Goal: Use online tool/utility: Utilize a website feature to perform a specific function

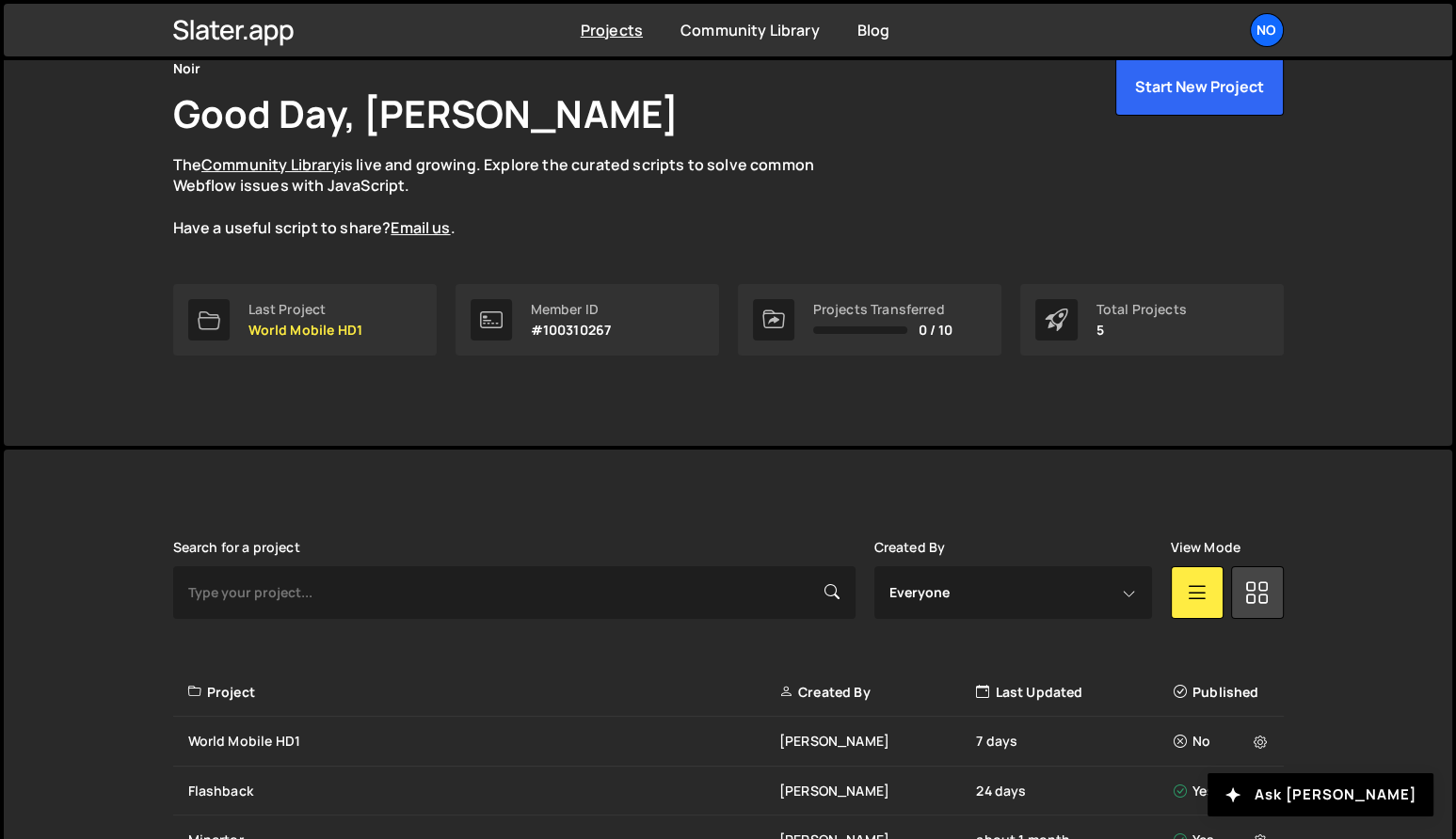
scroll to position [311, 0]
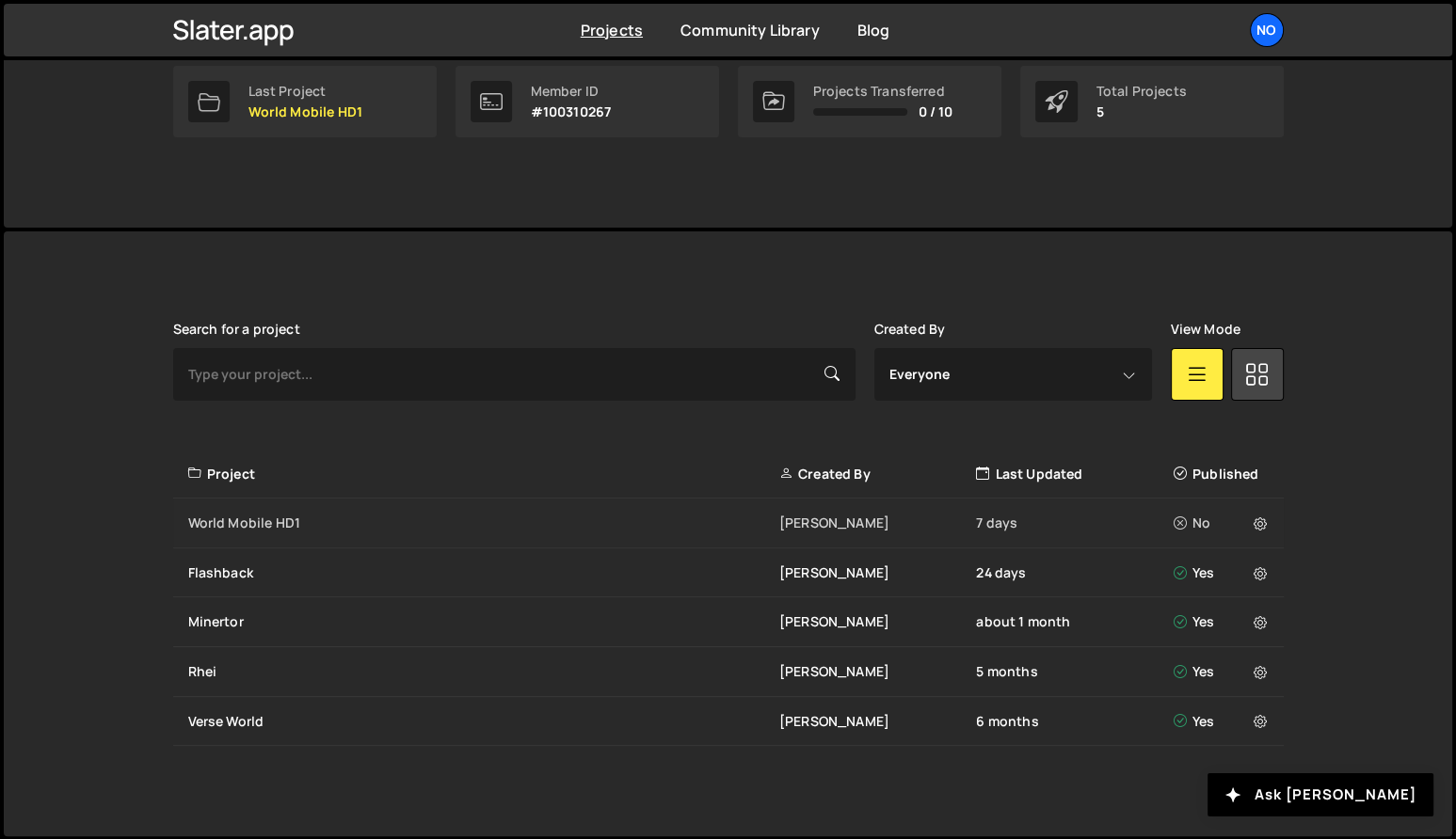
click at [210, 517] on div "World Mobile HD1" at bounding box center [484, 522] width 591 height 18
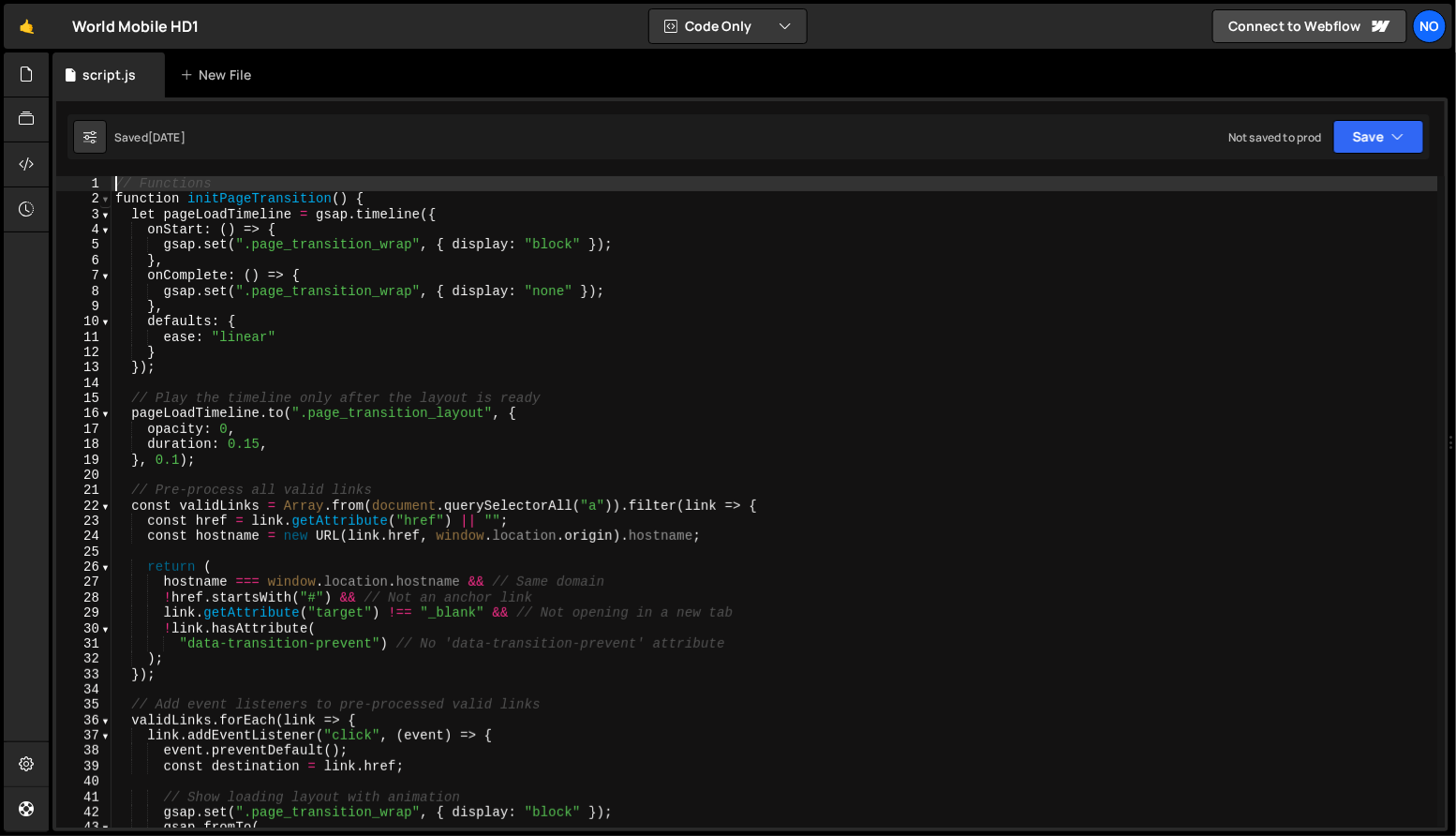
click at [106, 198] on span at bounding box center [105, 199] width 11 height 15
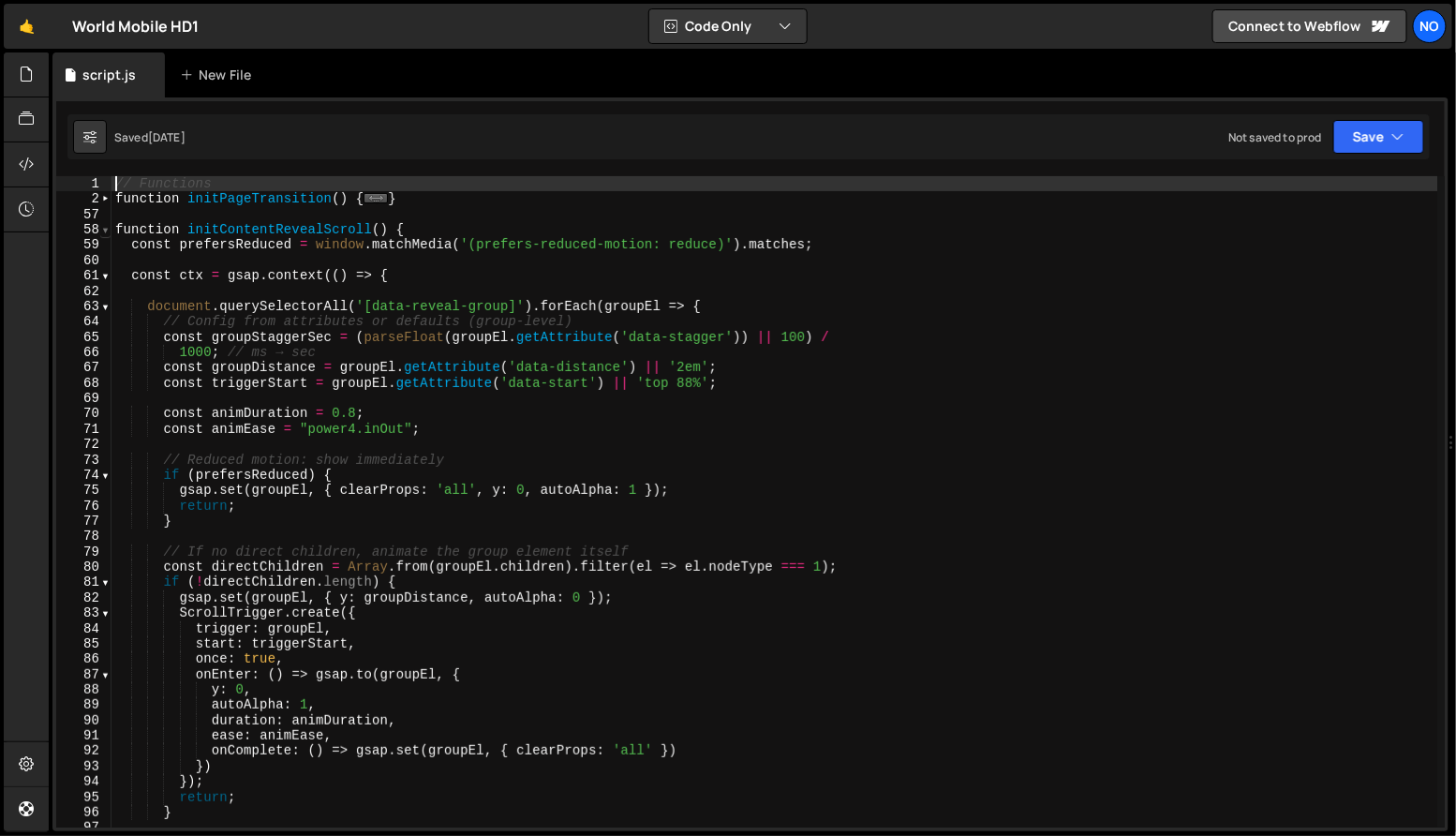
click at [102, 233] on span at bounding box center [105, 230] width 11 height 15
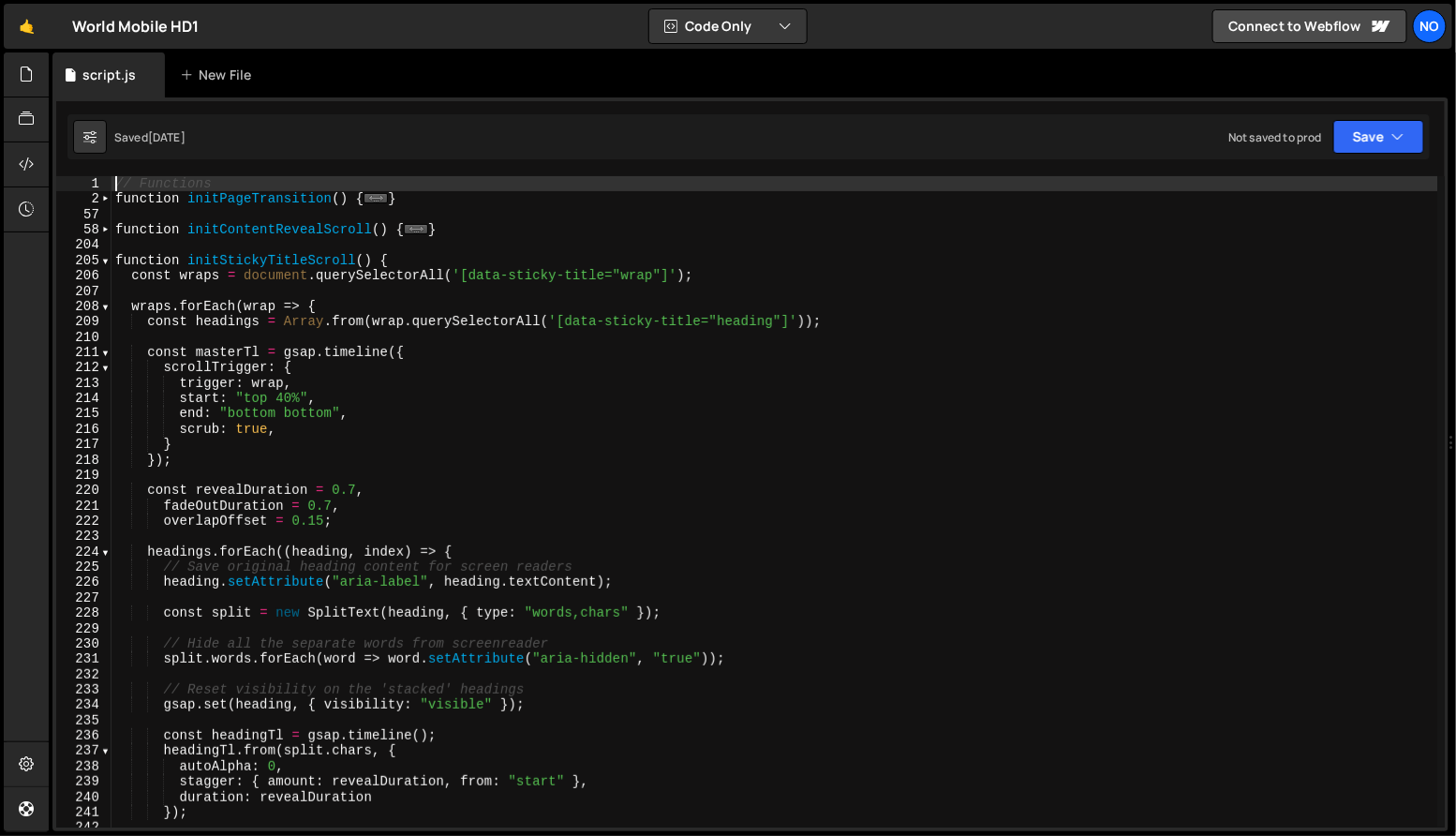
click at [105, 269] on div "206" at bounding box center [83, 276] width 55 height 15
click at [105, 260] on span at bounding box center [105, 261] width 11 height 15
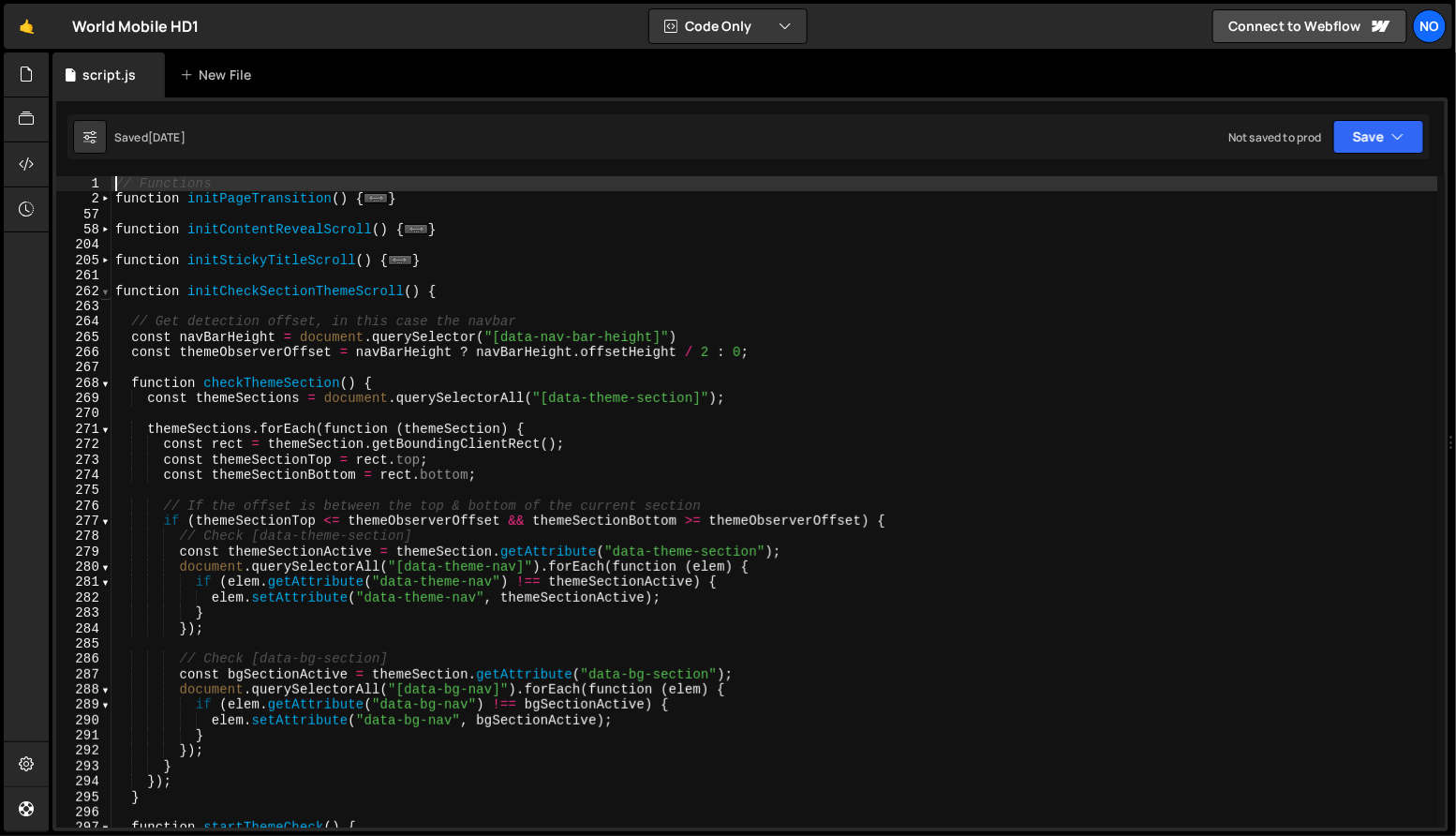
click at [107, 293] on span at bounding box center [105, 292] width 11 height 15
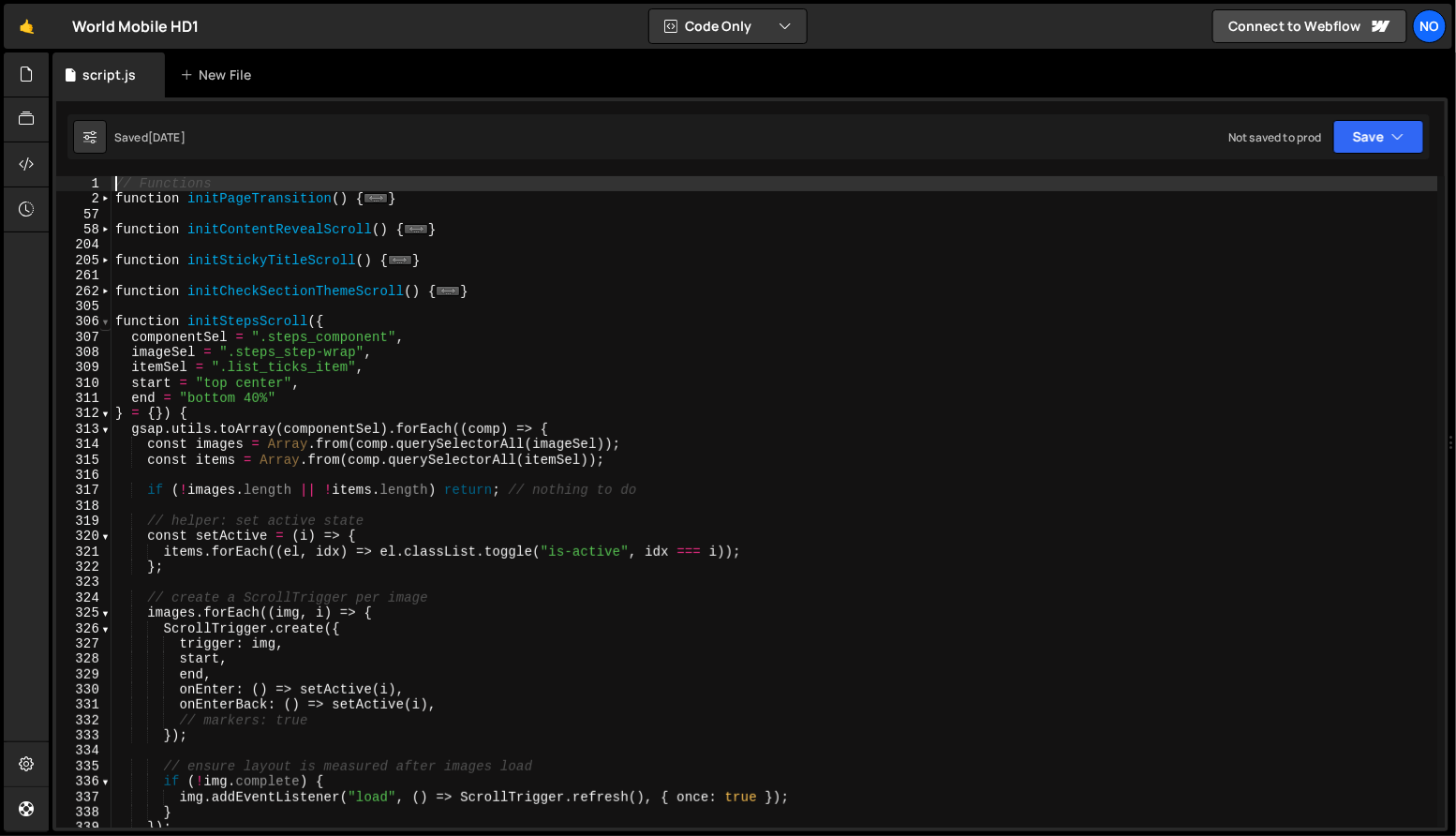
click at [106, 320] on span at bounding box center [105, 321] width 11 height 15
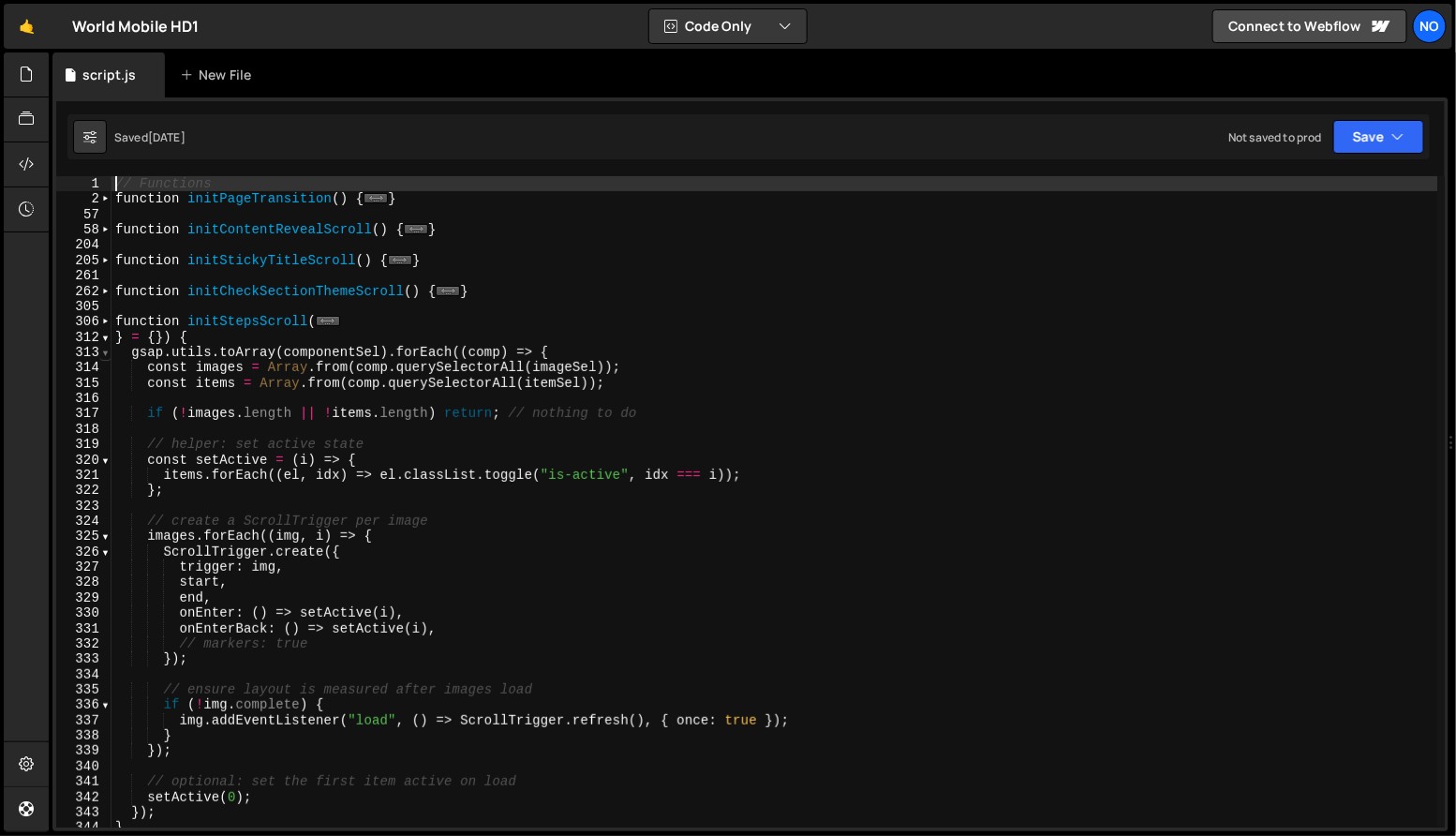
click at [104, 354] on span at bounding box center [105, 352] width 11 height 15
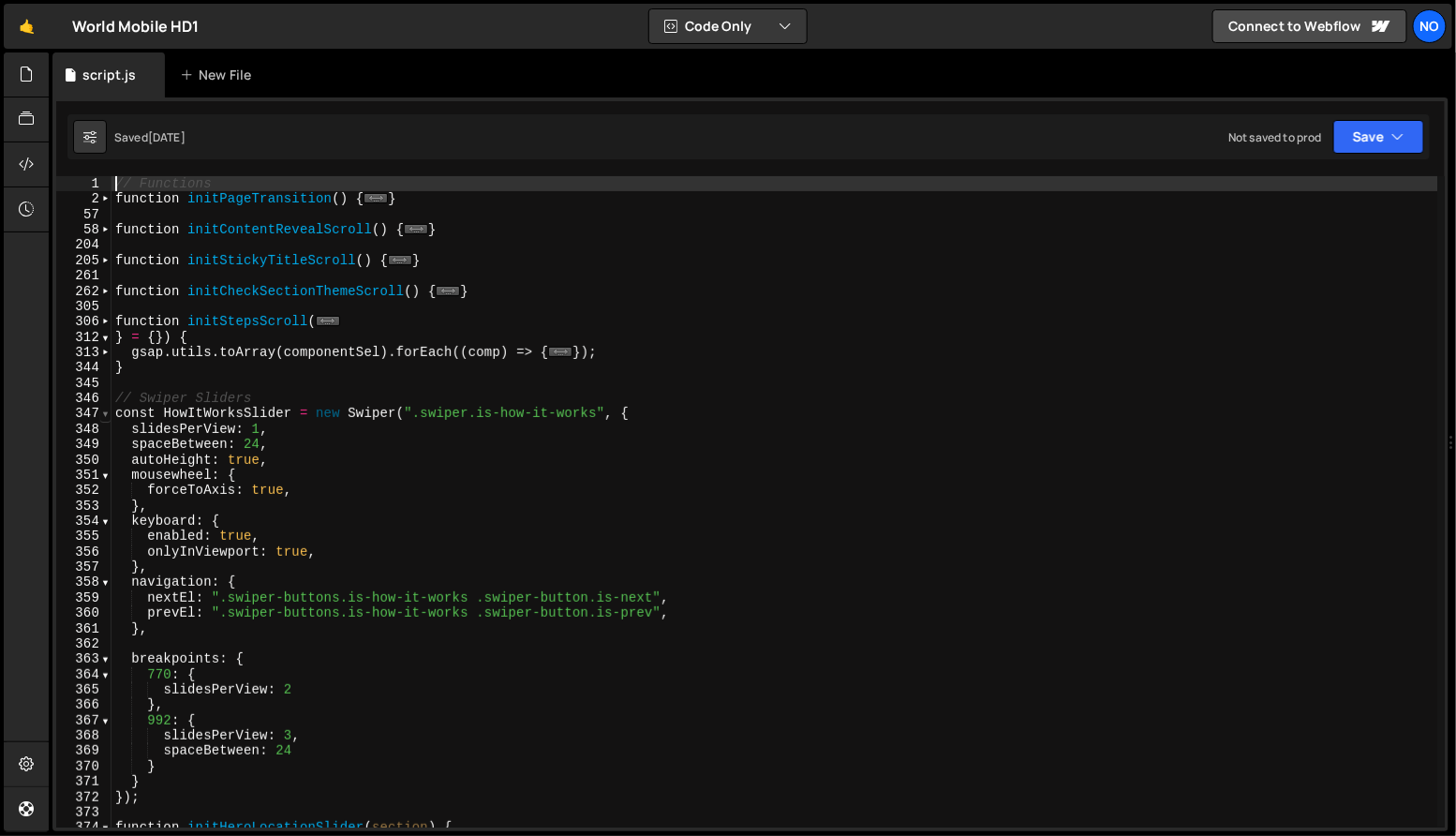
click at [104, 414] on span at bounding box center [105, 414] width 11 height 15
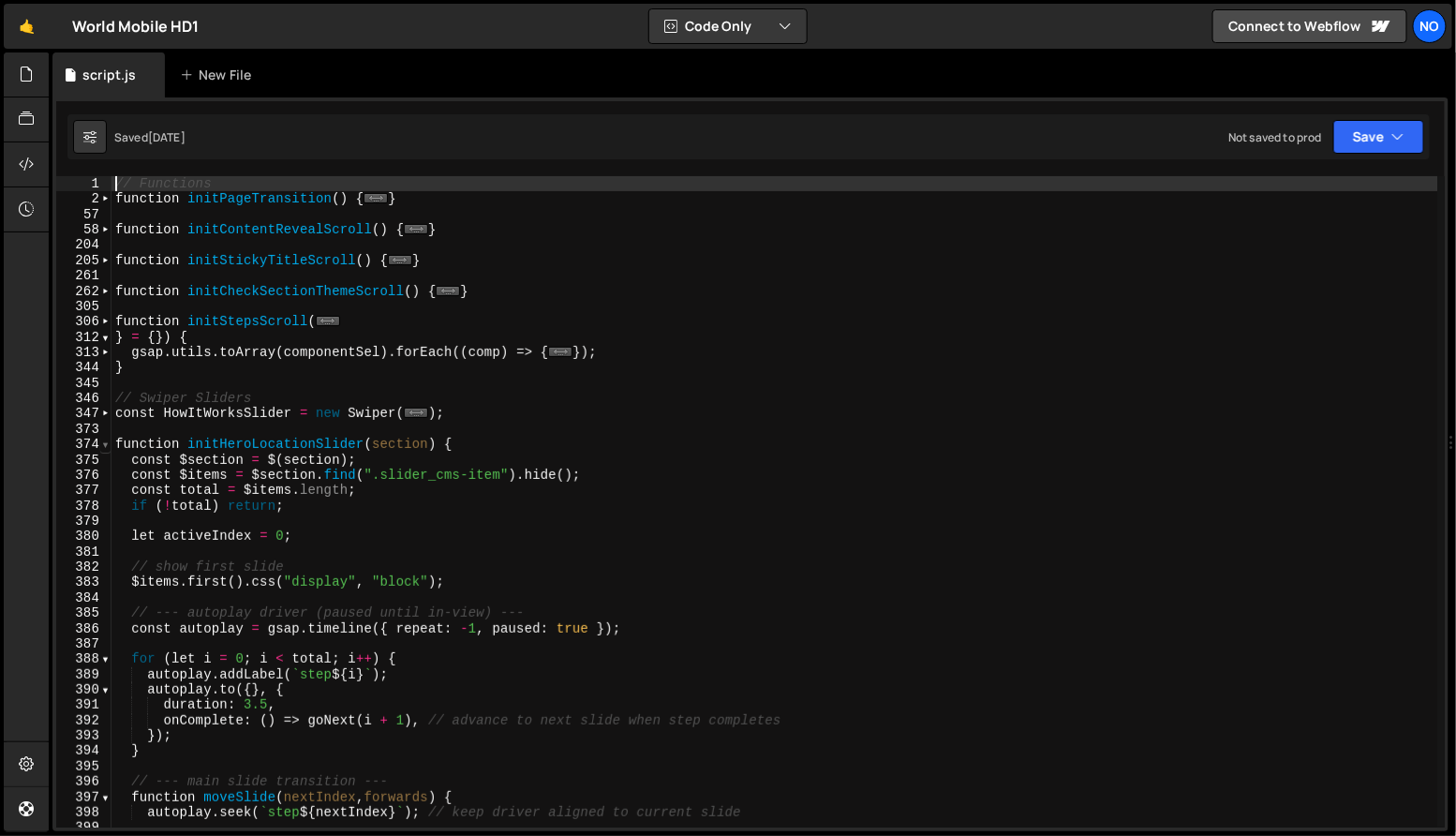
click at [109, 446] on span at bounding box center [105, 445] width 11 height 15
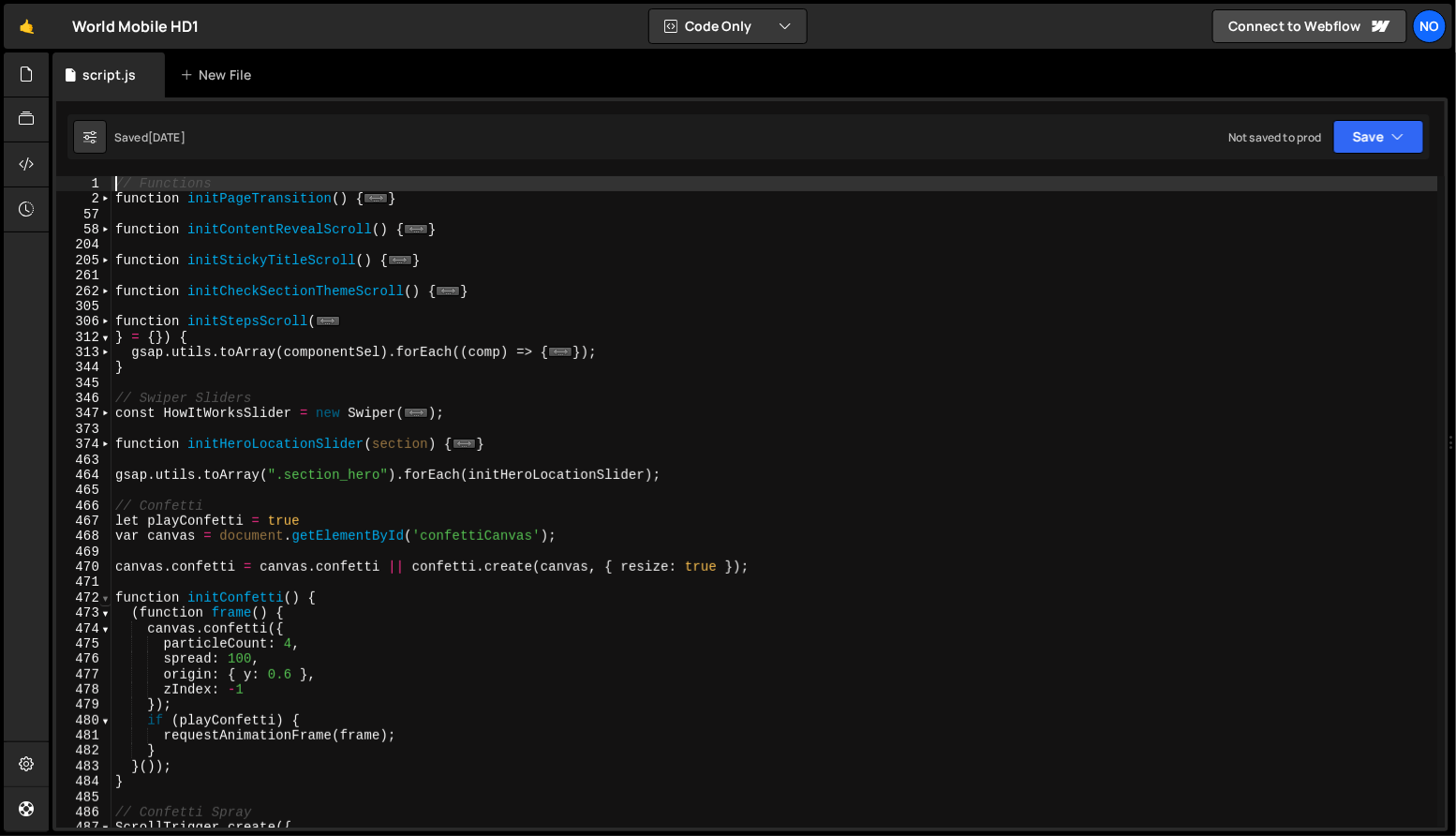
click at [108, 599] on span at bounding box center [105, 599] width 11 height 15
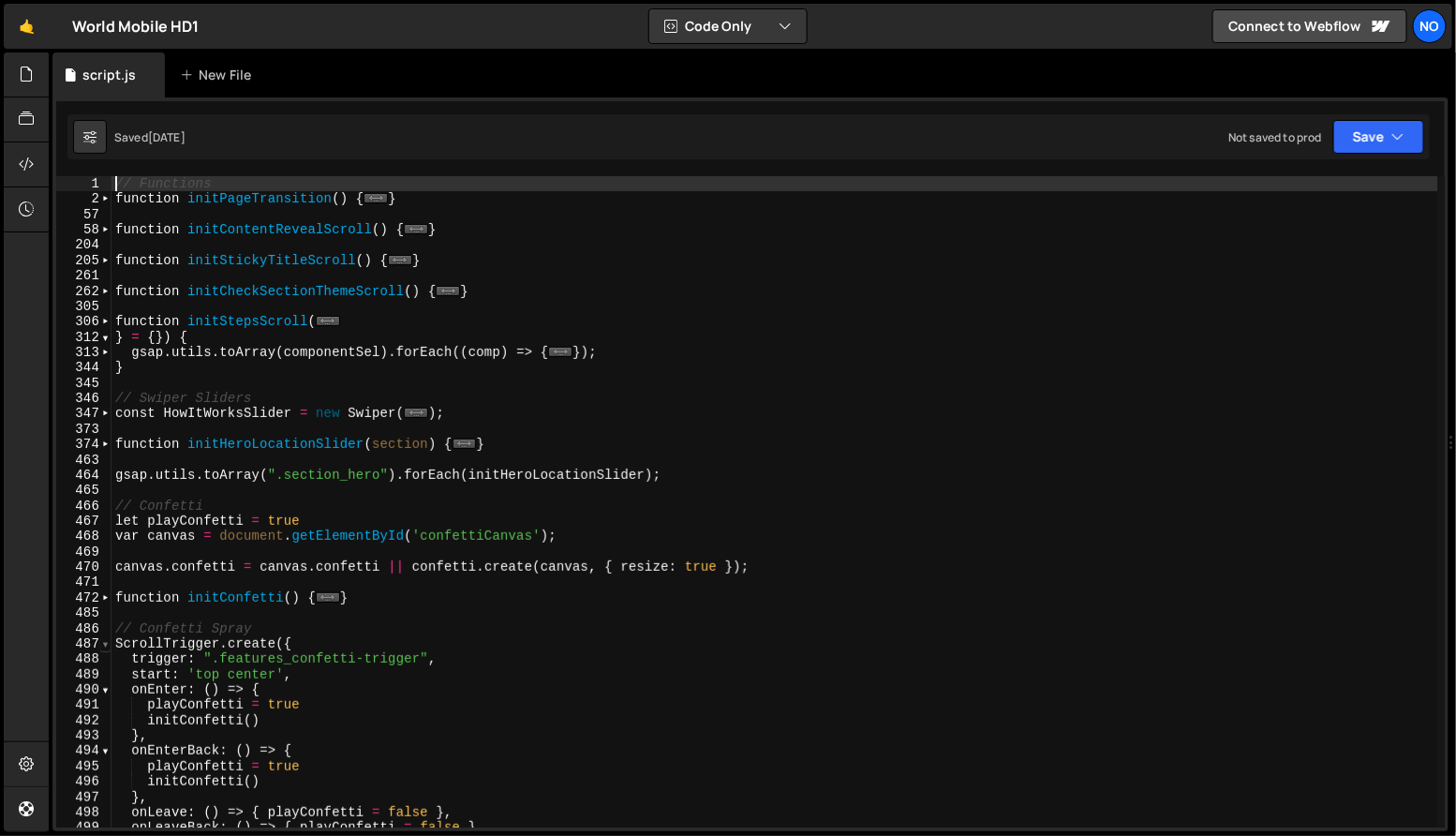
click at [106, 650] on span at bounding box center [105, 644] width 11 height 15
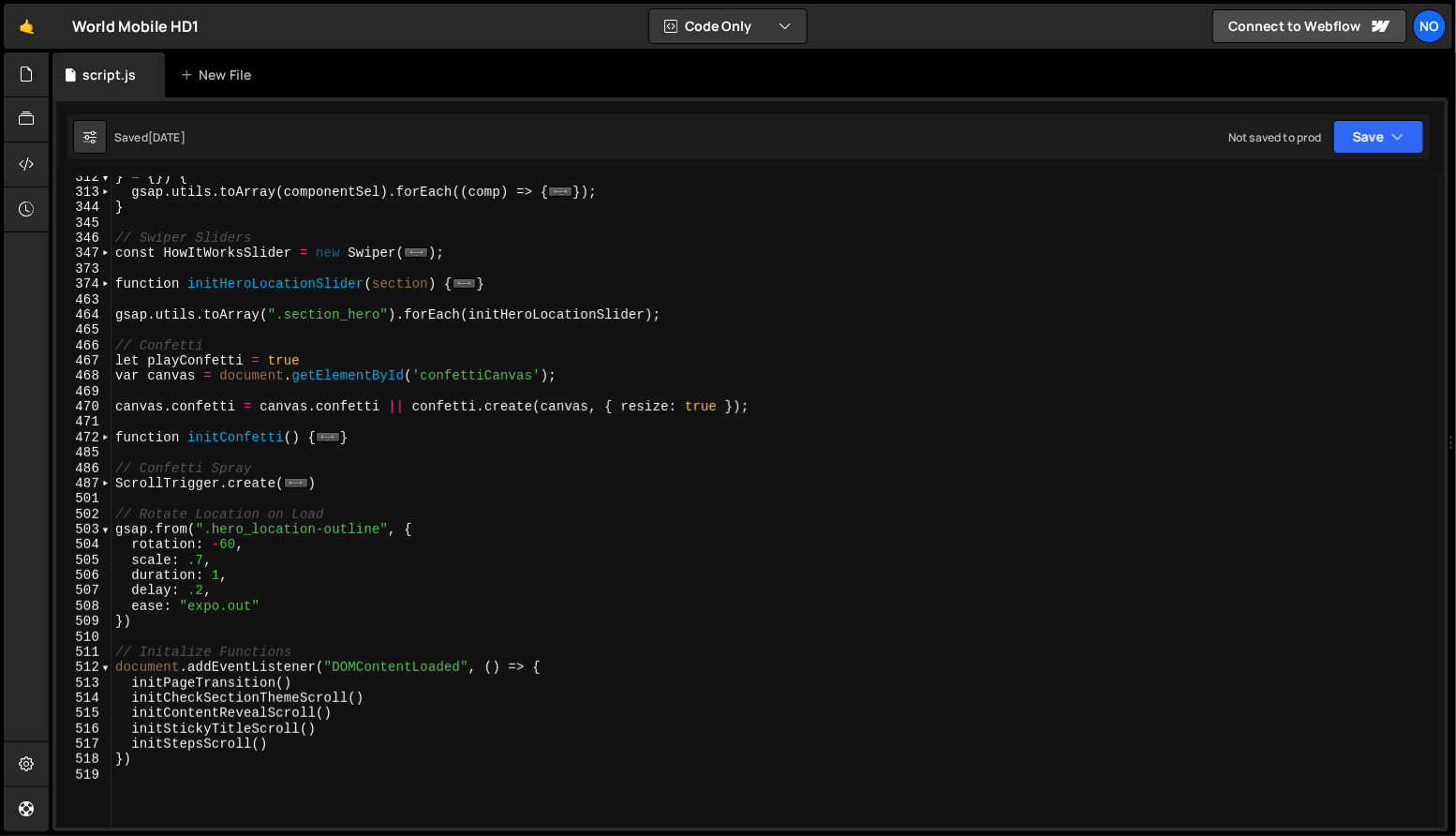
scroll to position [176, 0]
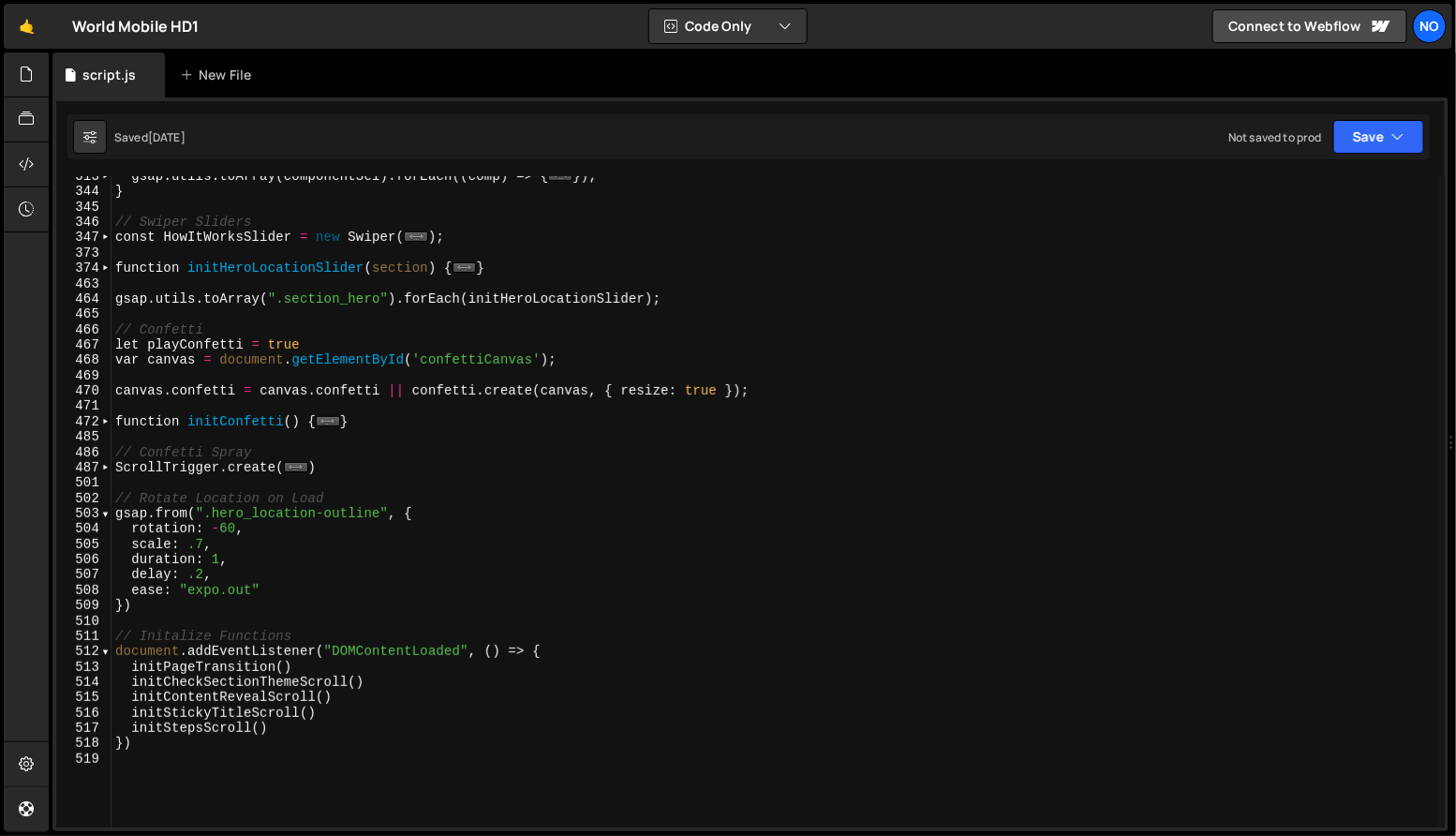
click at [157, 604] on div "gsap . utils . toArray ( componentSel ) . forEach (( comp ) => { ... }) ; } // …" at bounding box center [775, 511] width 1327 height 683
type textarea "})"
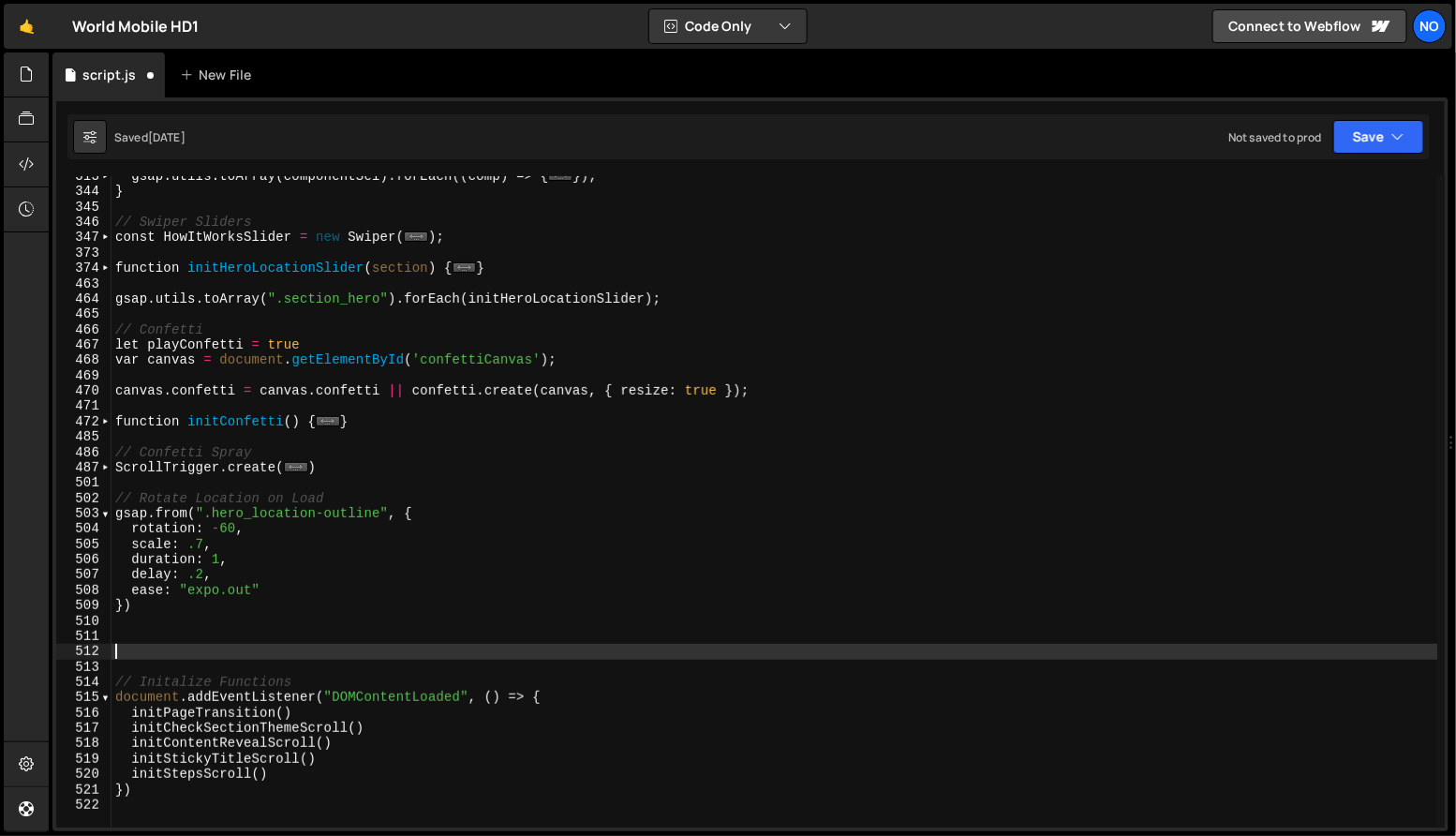
paste textarea "popup_wrap"
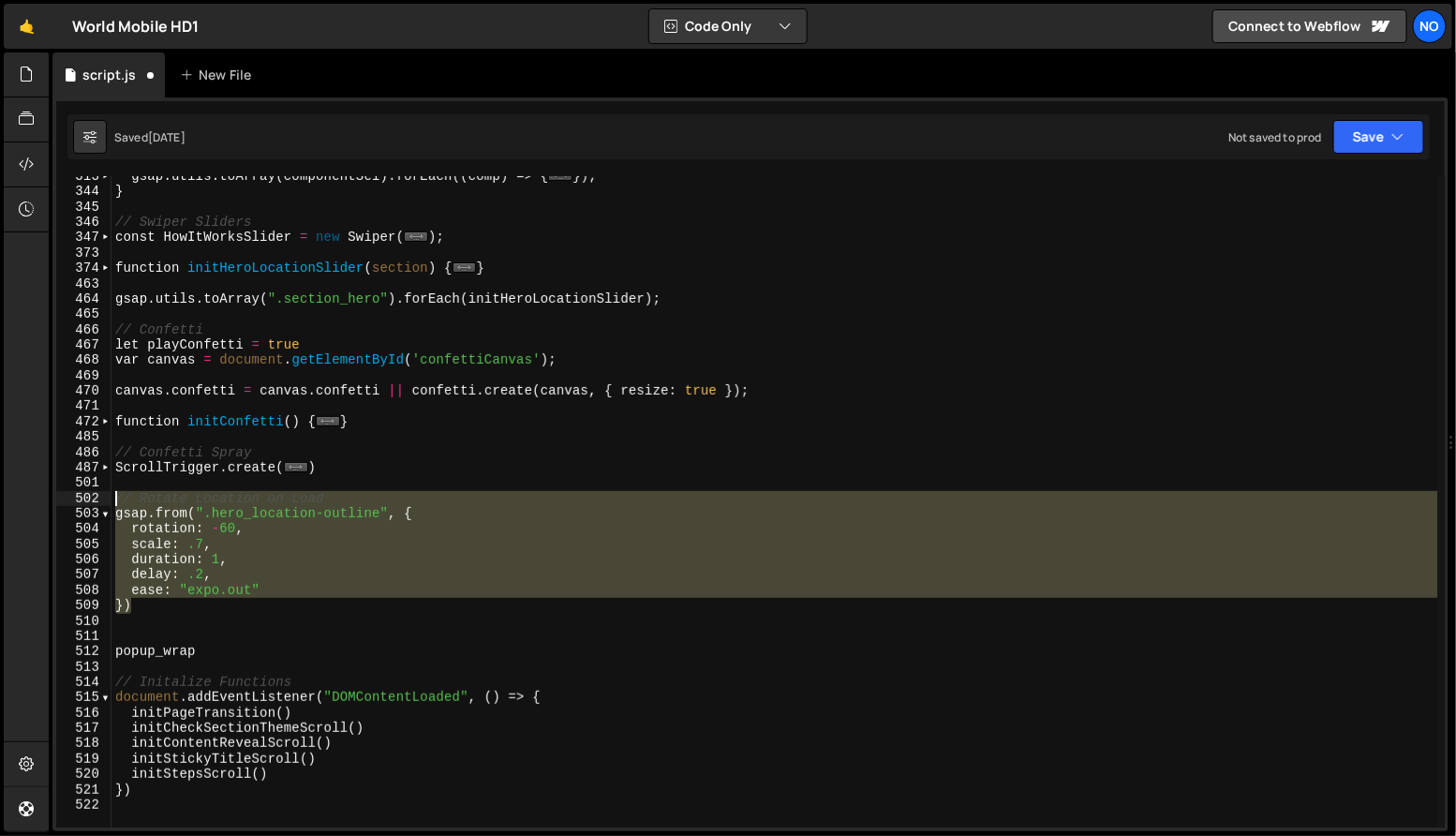
drag, startPoint x: 133, startPoint y: 602, endPoint x: 109, endPoint y: 501, distance: 103.8
click at [109, 501] on div "popup_wrap 313 344 345 346 347 373 374 463 464 465 466 467 468 469 470 471 472 …" at bounding box center [750, 502] width 1388 height 652
type textarea "// Rotate Location on Load gsap.from(".hero_location-outline", {"
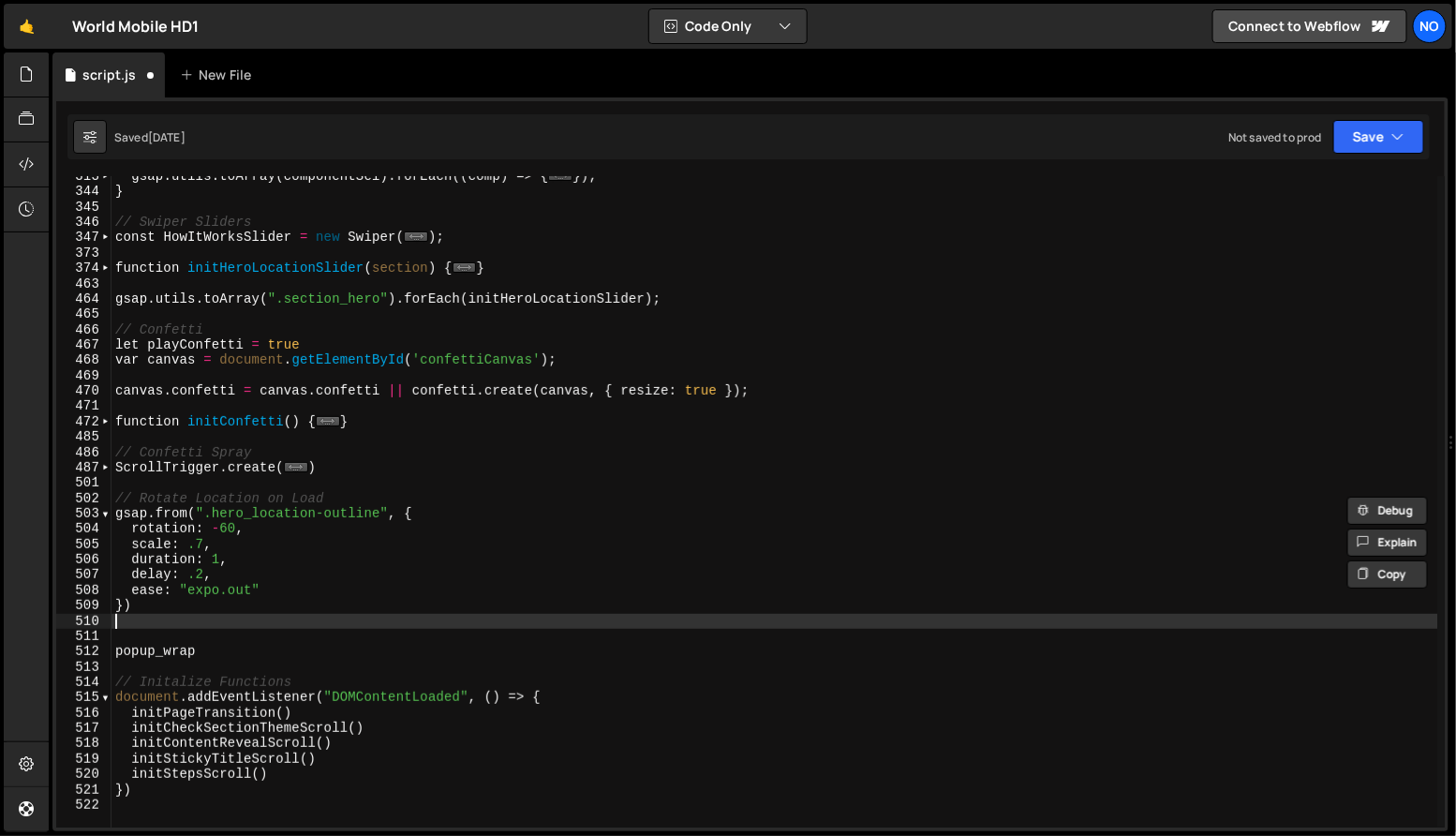
click at [132, 627] on div "gsap . utils . toArray ( componentSel ) . forEach (( comp ) => { ... }) ; } // …" at bounding box center [775, 511] width 1327 height 683
paste textarea "})"
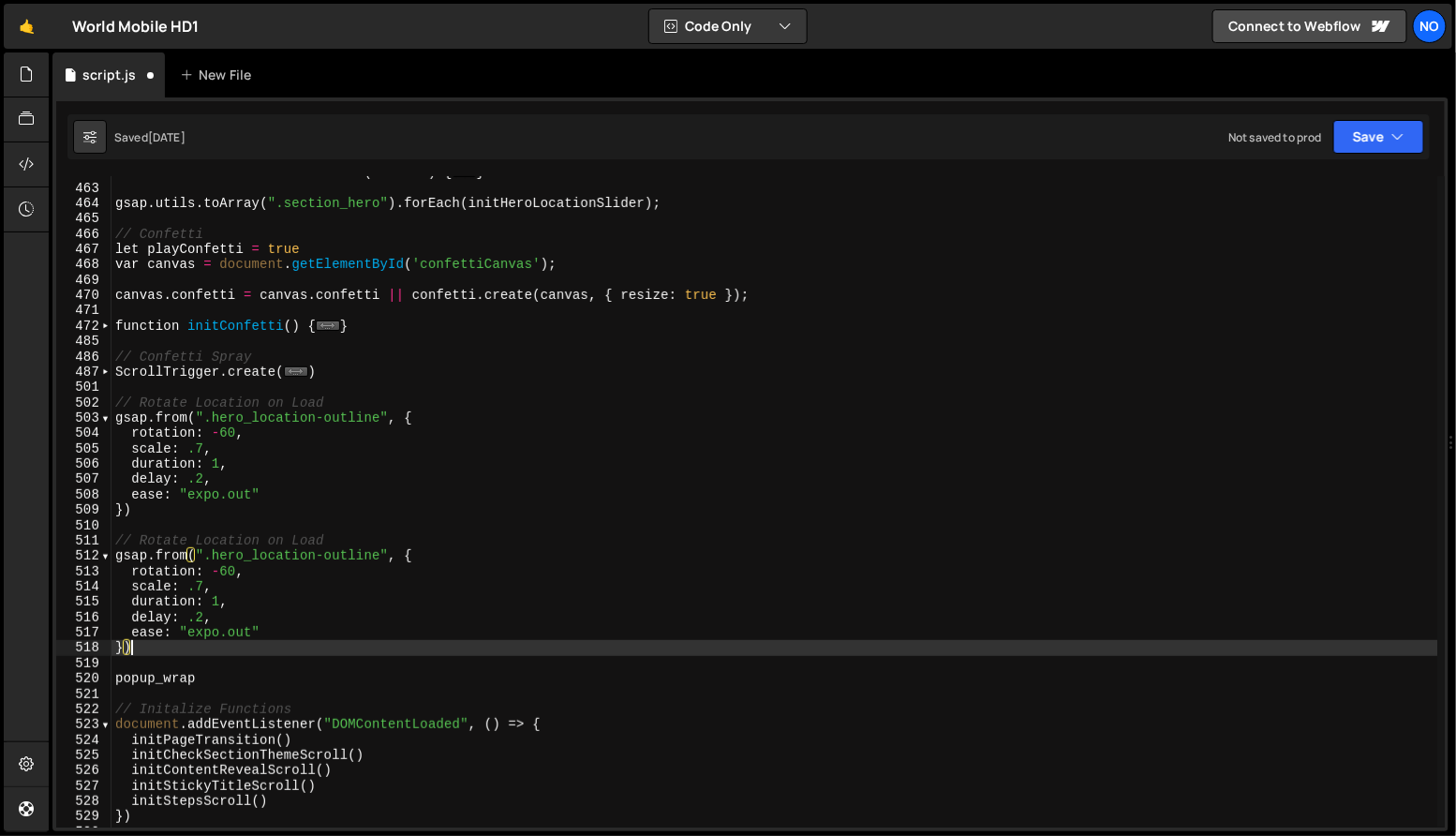
scroll to position [272, 0]
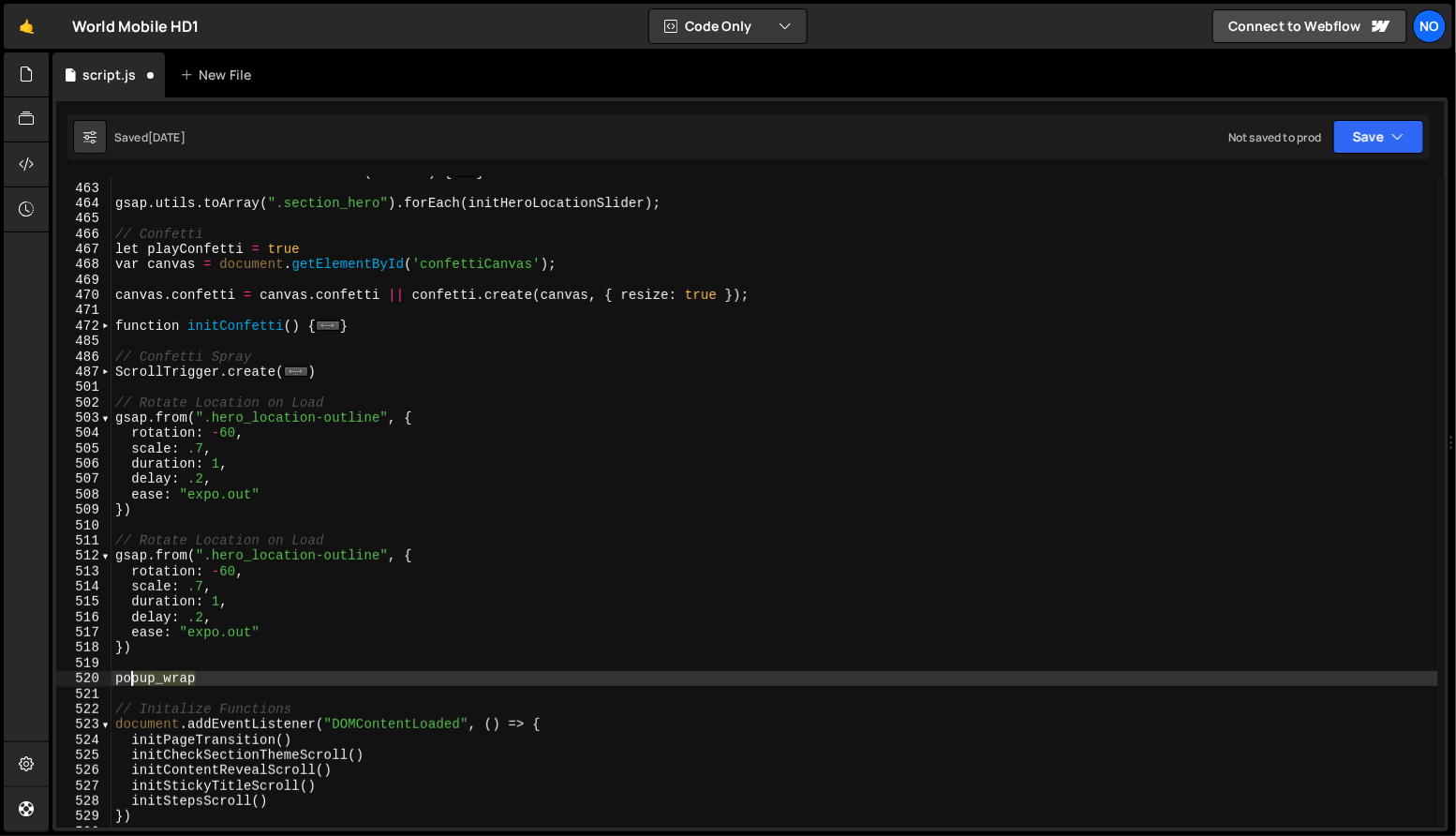
drag, startPoint x: 198, startPoint y: 677, endPoint x: 113, endPoint y: 676, distance: 85.0
click at [113, 676] on div "function initHeroLocationSlider ( section ) { ... } gsap . utils . toArray ( ".…" at bounding box center [775, 507] width 1327 height 683
type textarea "popup_wrap"
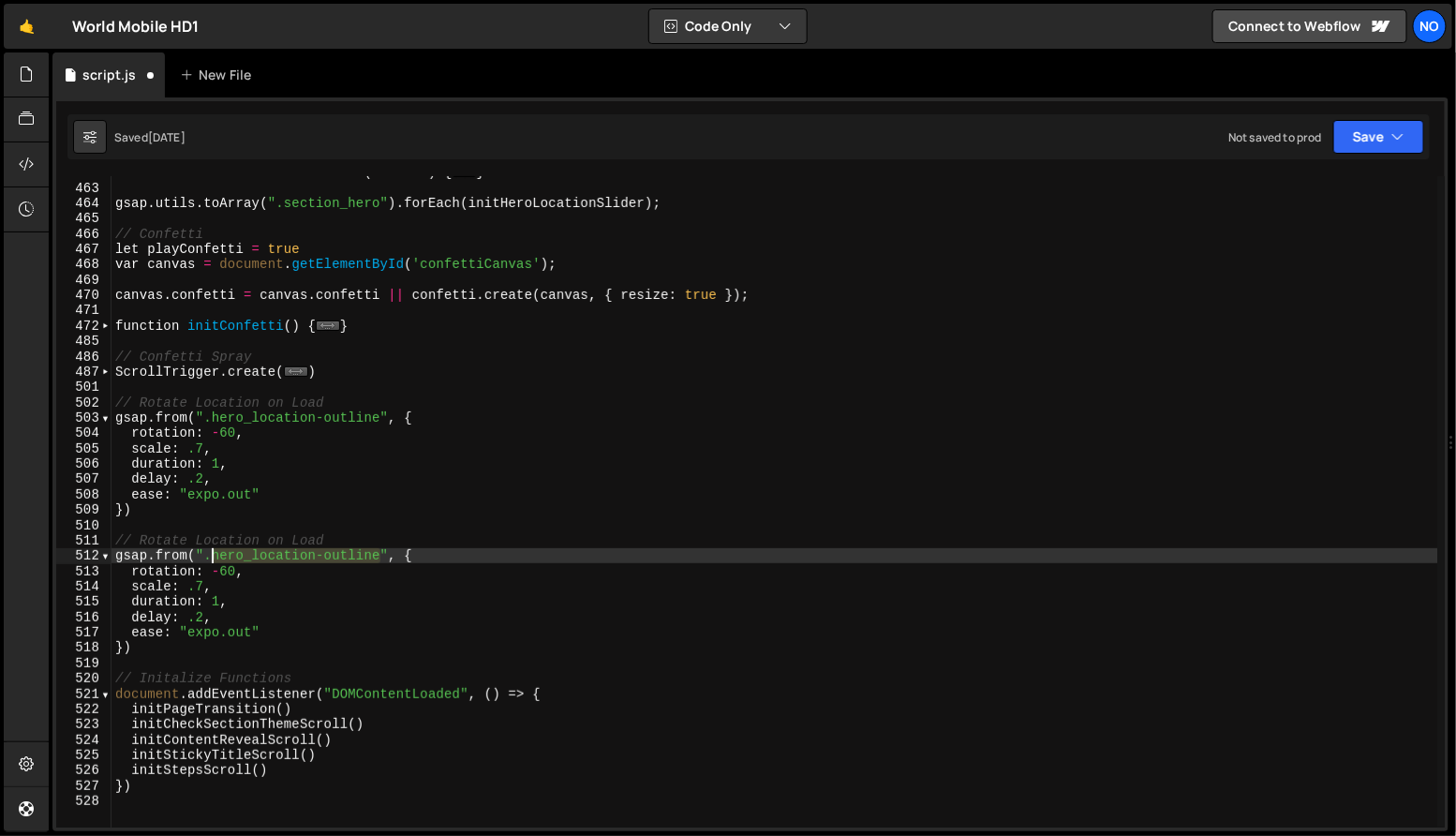
drag, startPoint x: 383, startPoint y: 557, endPoint x: 211, endPoint y: 562, distance: 172.1
click at [211, 562] on div "function initHeroLocationSlider ( section ) { ... } gsap . utils . toArray ( ".…" at bounding box center [775, 507] width 1327 height 683
paste textarea "popup_wrap"
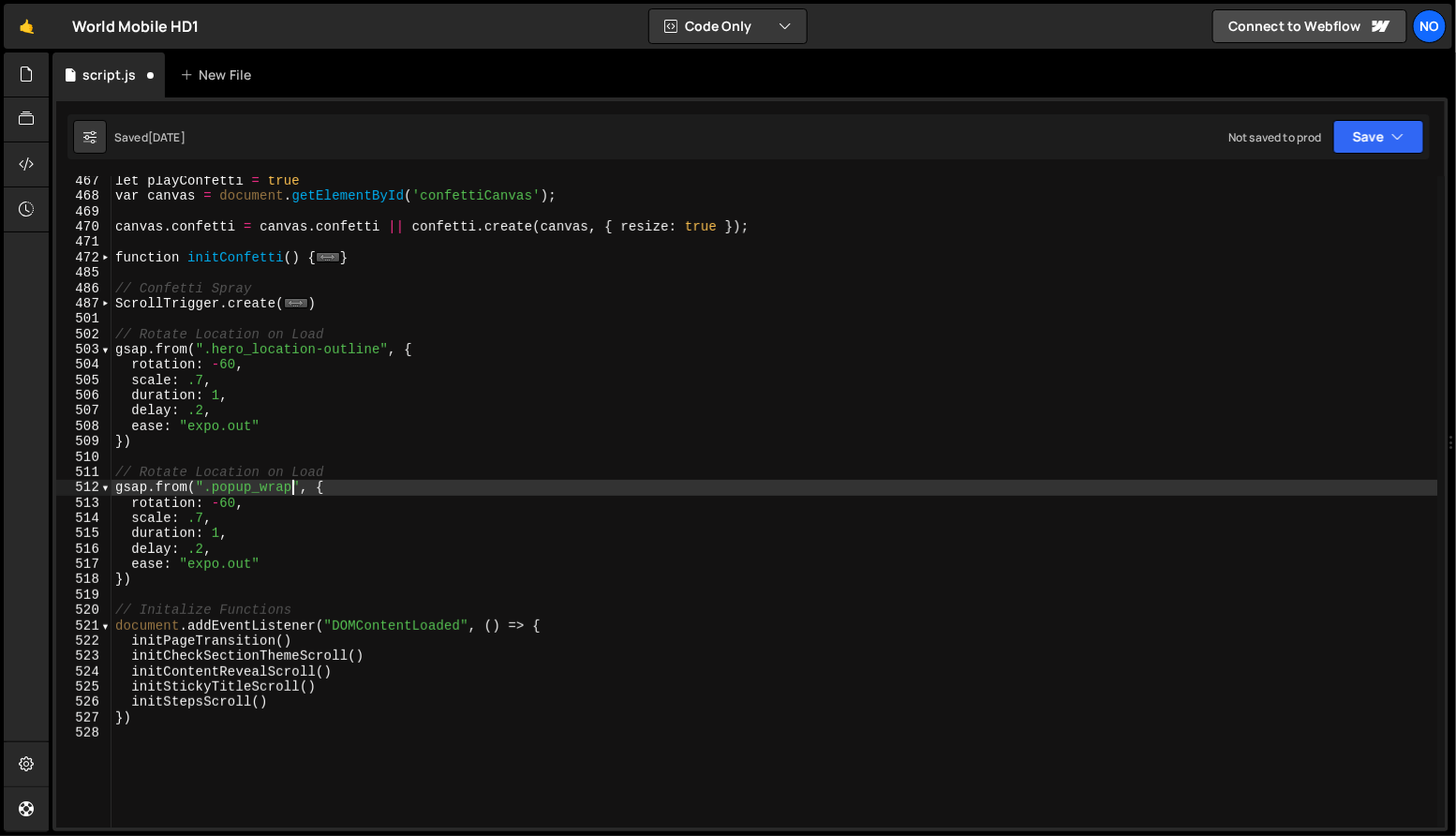
scroll to position [348, 0]
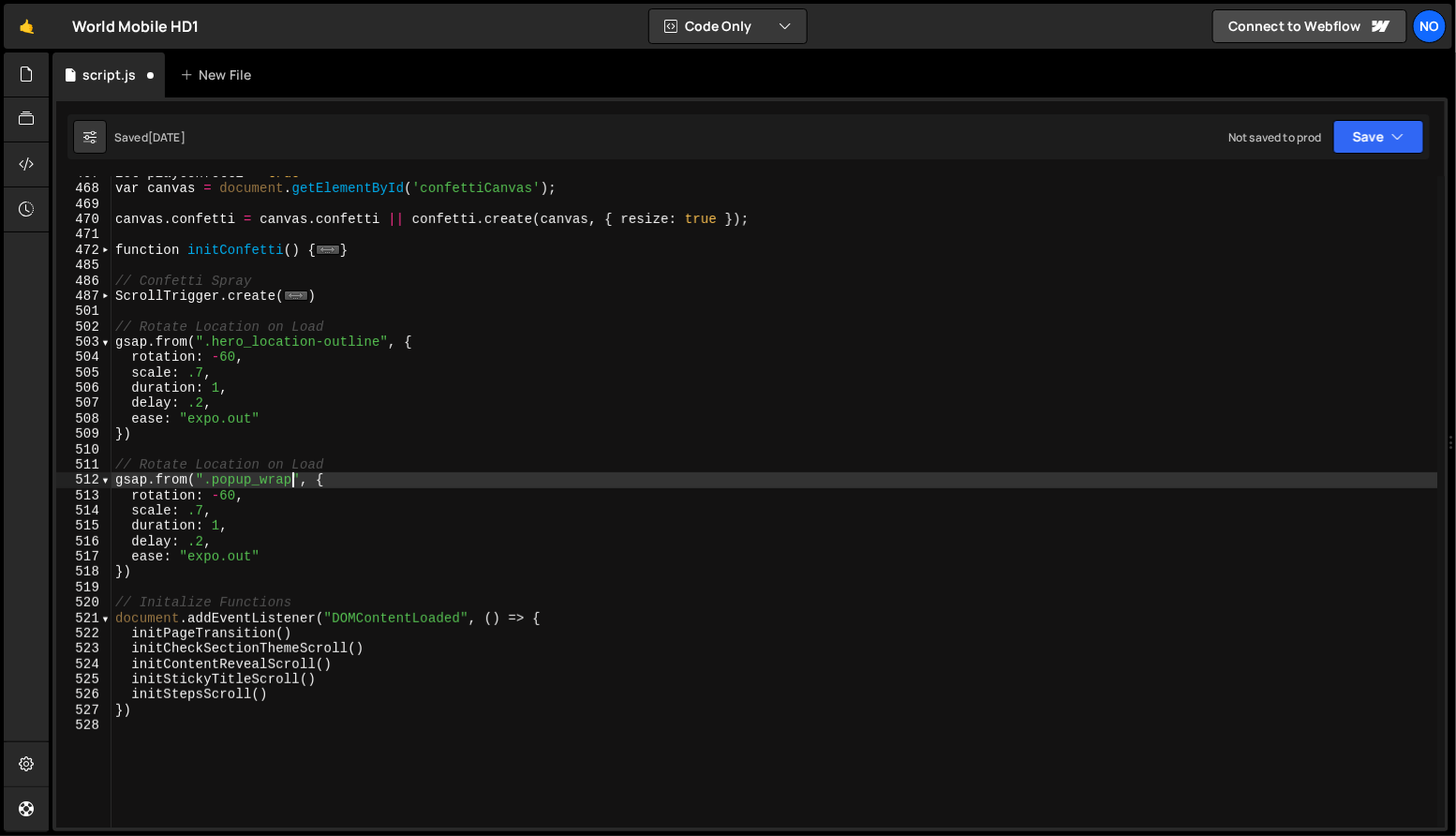
click at [176, 489] on div "let playConfetti = true var canvas = document . getElementById ( 'confettiCanva…" at bounding box center [775, 508] width 1327 height 683
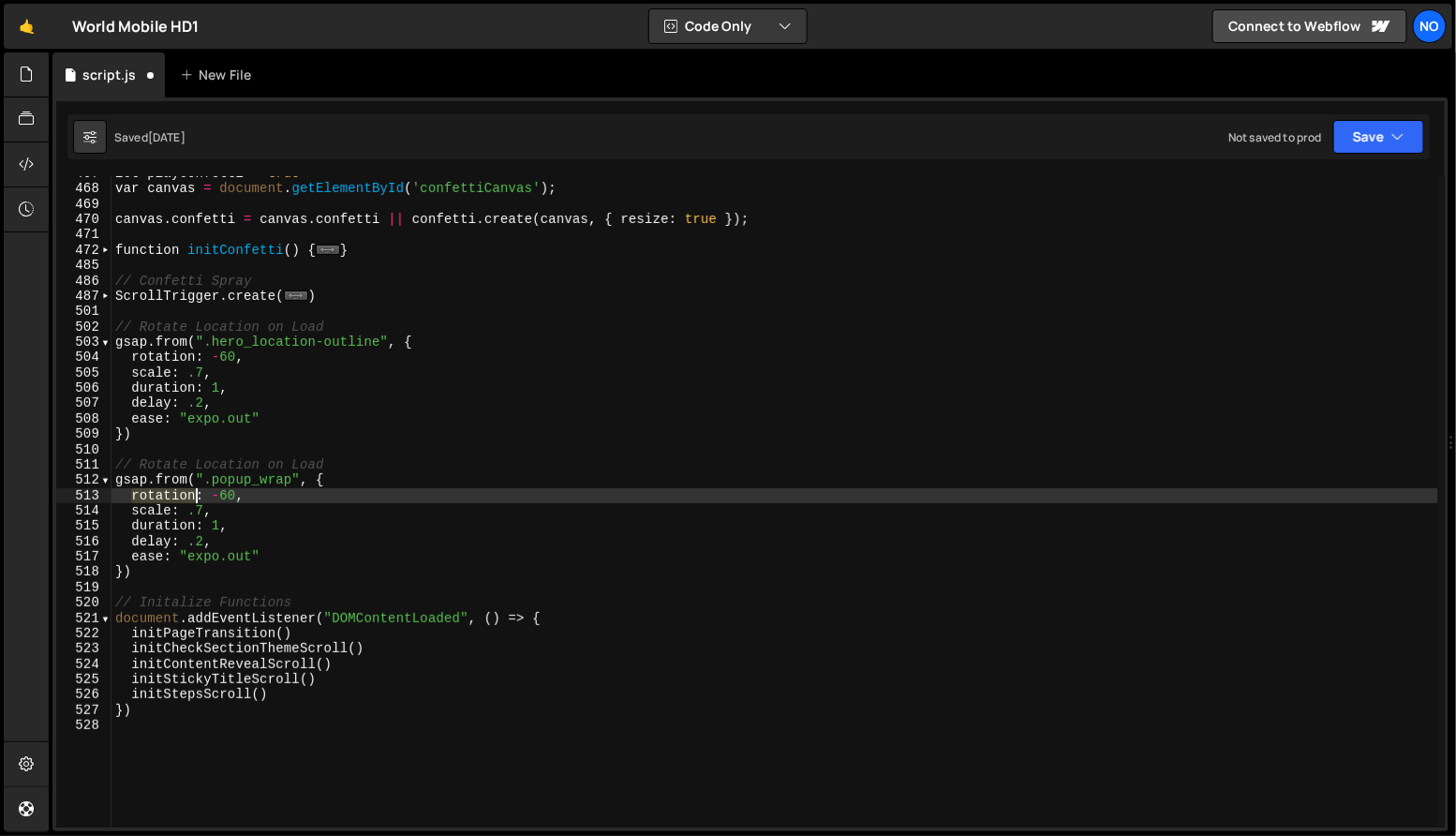
click at [176, 489] on div "let playConfetti = true var canvas = document . getElementById ( 'confettiCanva…" at bounding box center [775, 508] width 1327 height 683
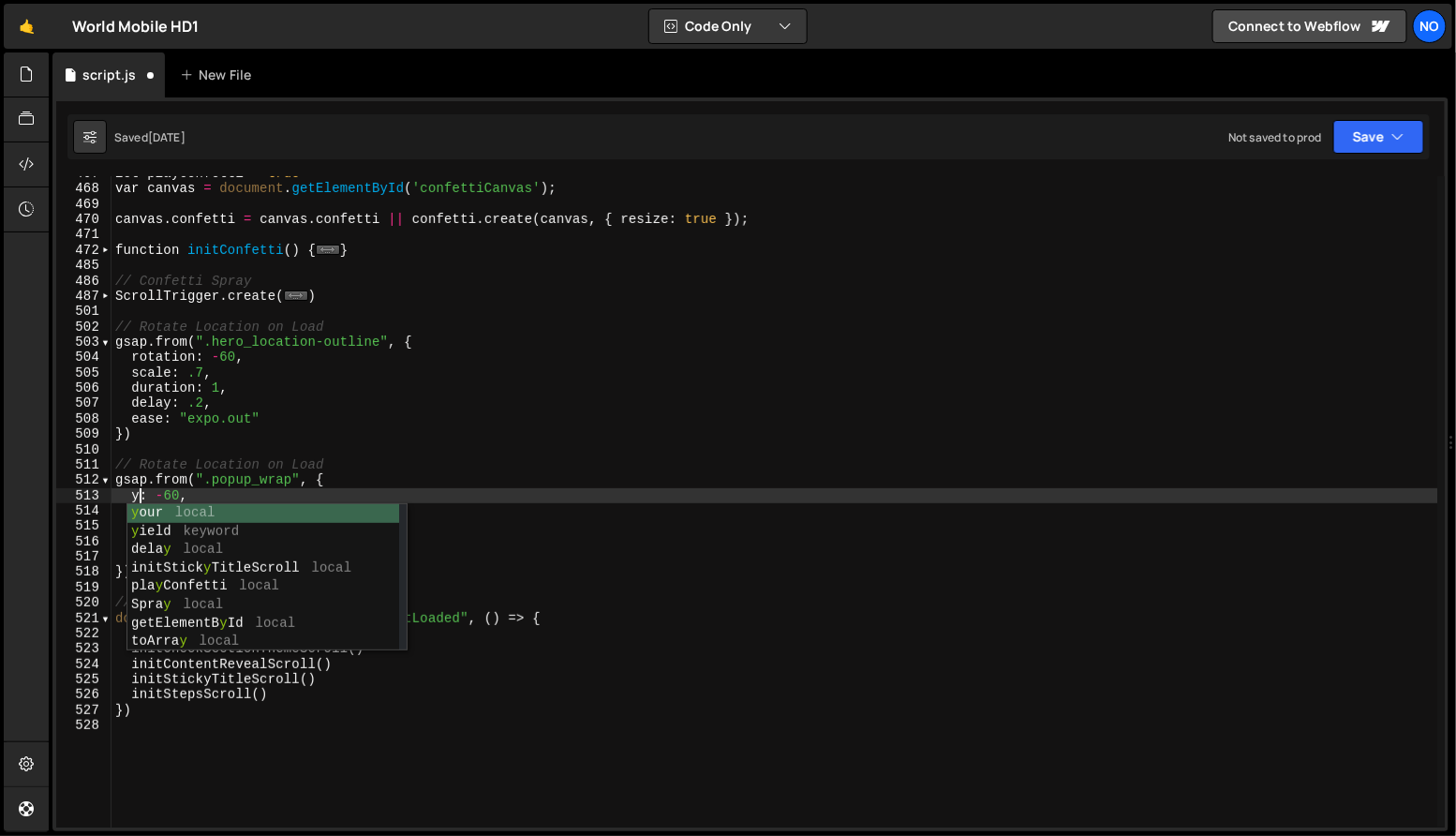
scroll to position [0, 1]
click at [178, 493] on div "let playConfetti = true var canvas = document . getElementById ( 'confettiCanva…" at bounding box center [775, 508] width 1327 height 683
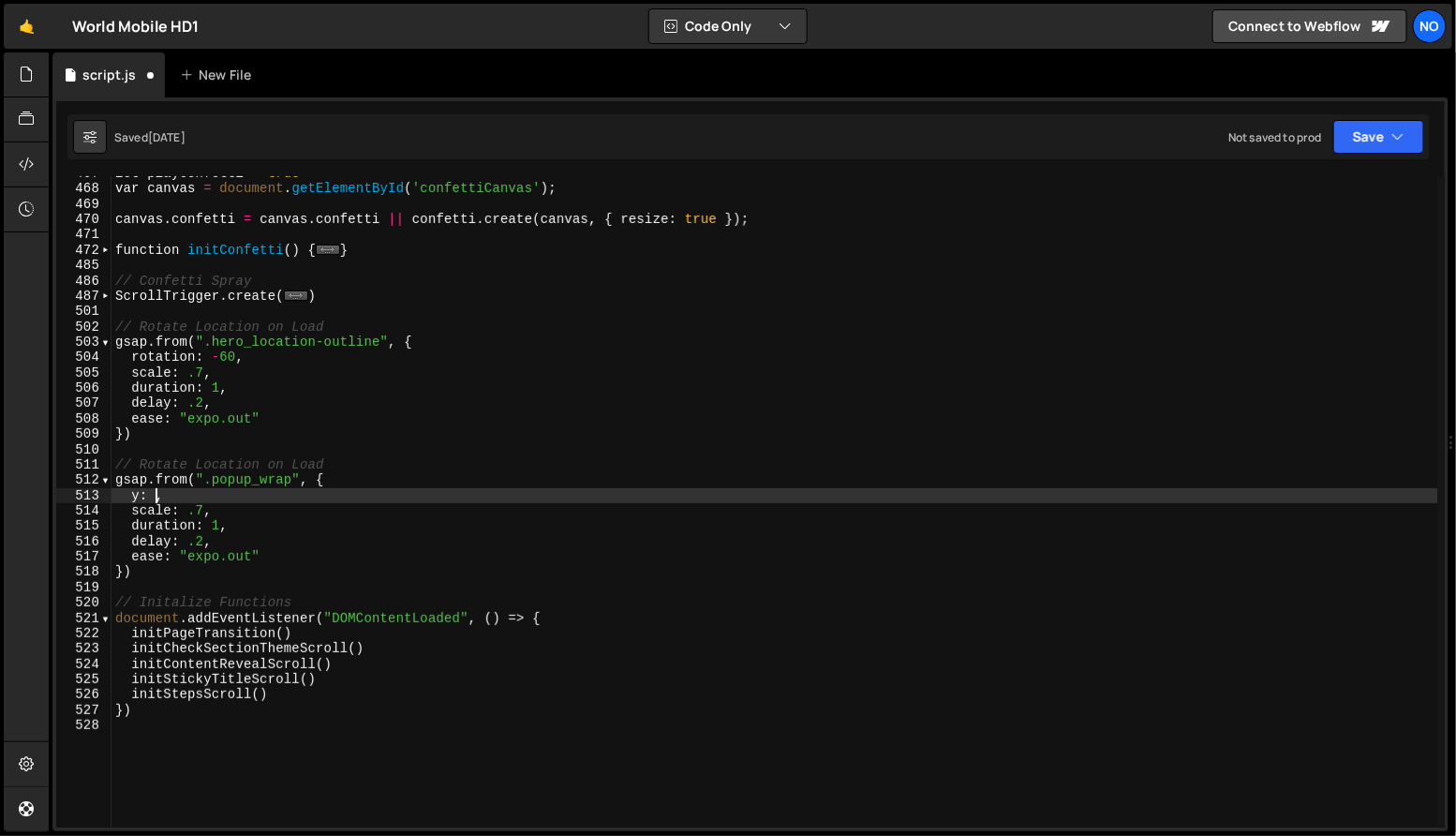
scroll to position [0, 4]
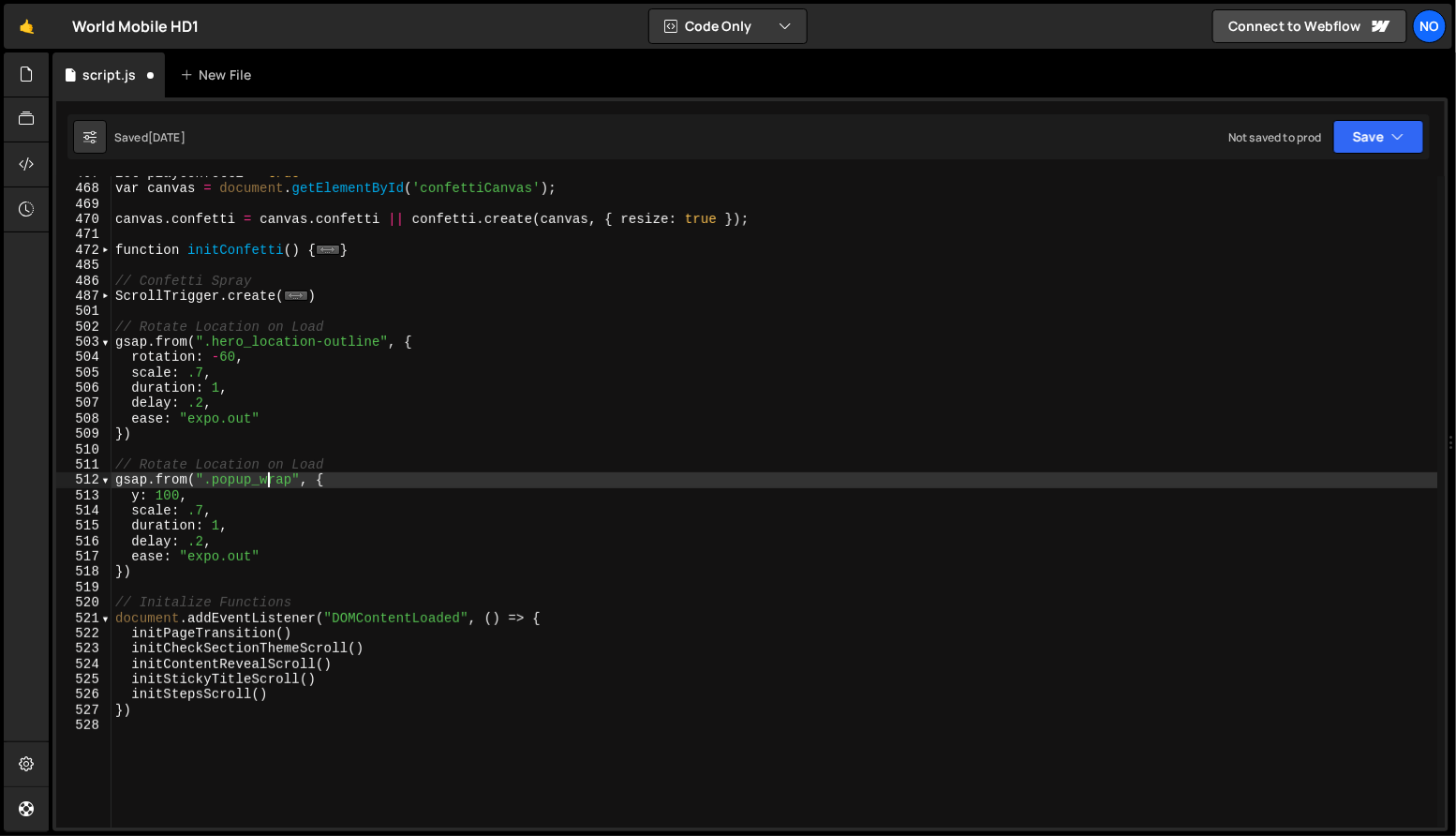
click at [272, 473] on div "let playConfetti = true var canvas = document . getElementById ( 'confettiCanva…" at bounding box center [775, 508] width 1327 height 683
click at [238, 527] on div "let playConfetti = true var canvas = document . getElementById ( 'confettiCanva…" at bounding box center [775, 508] width 1327 height 683
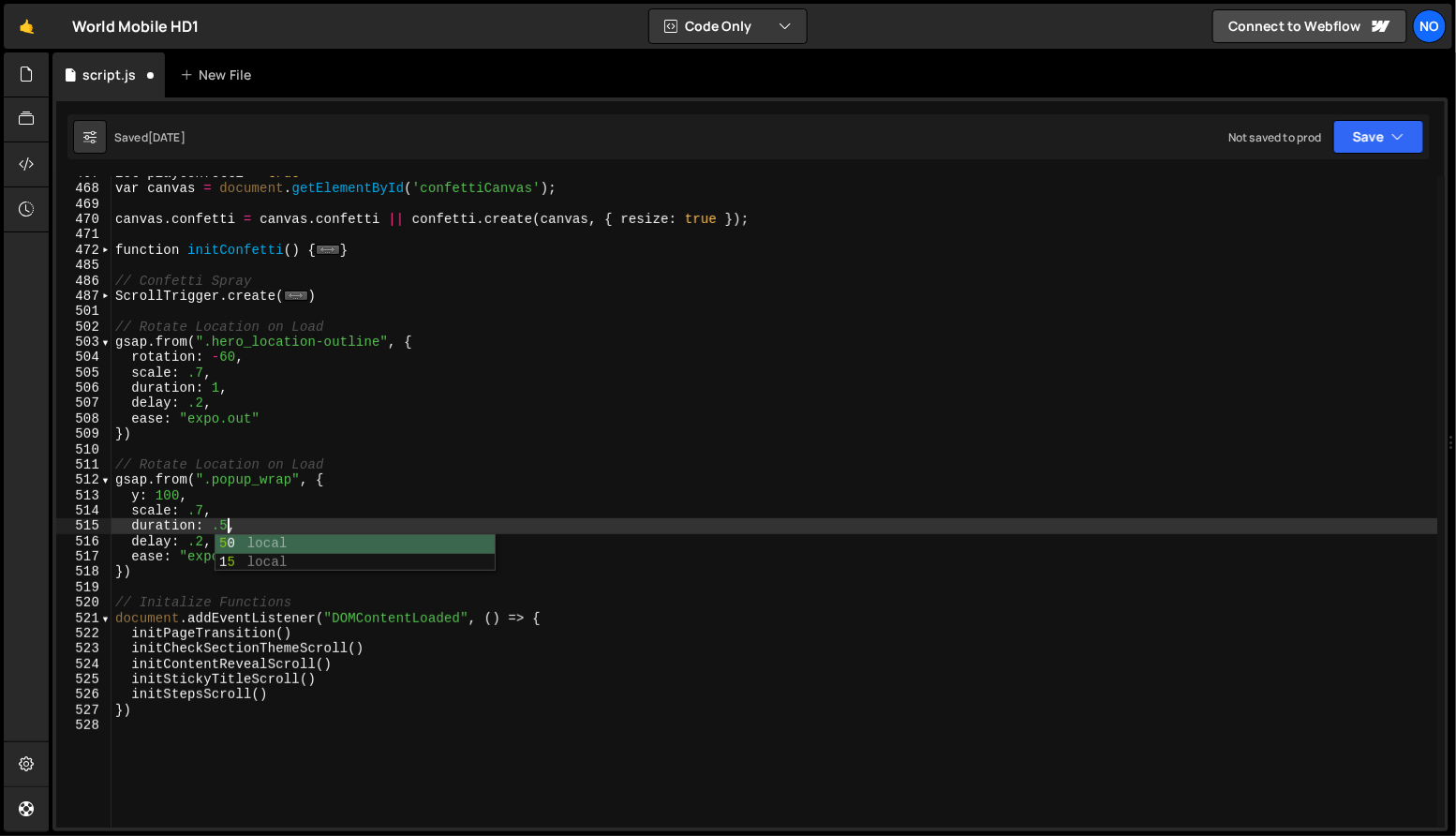
scroll to position [0, 8]
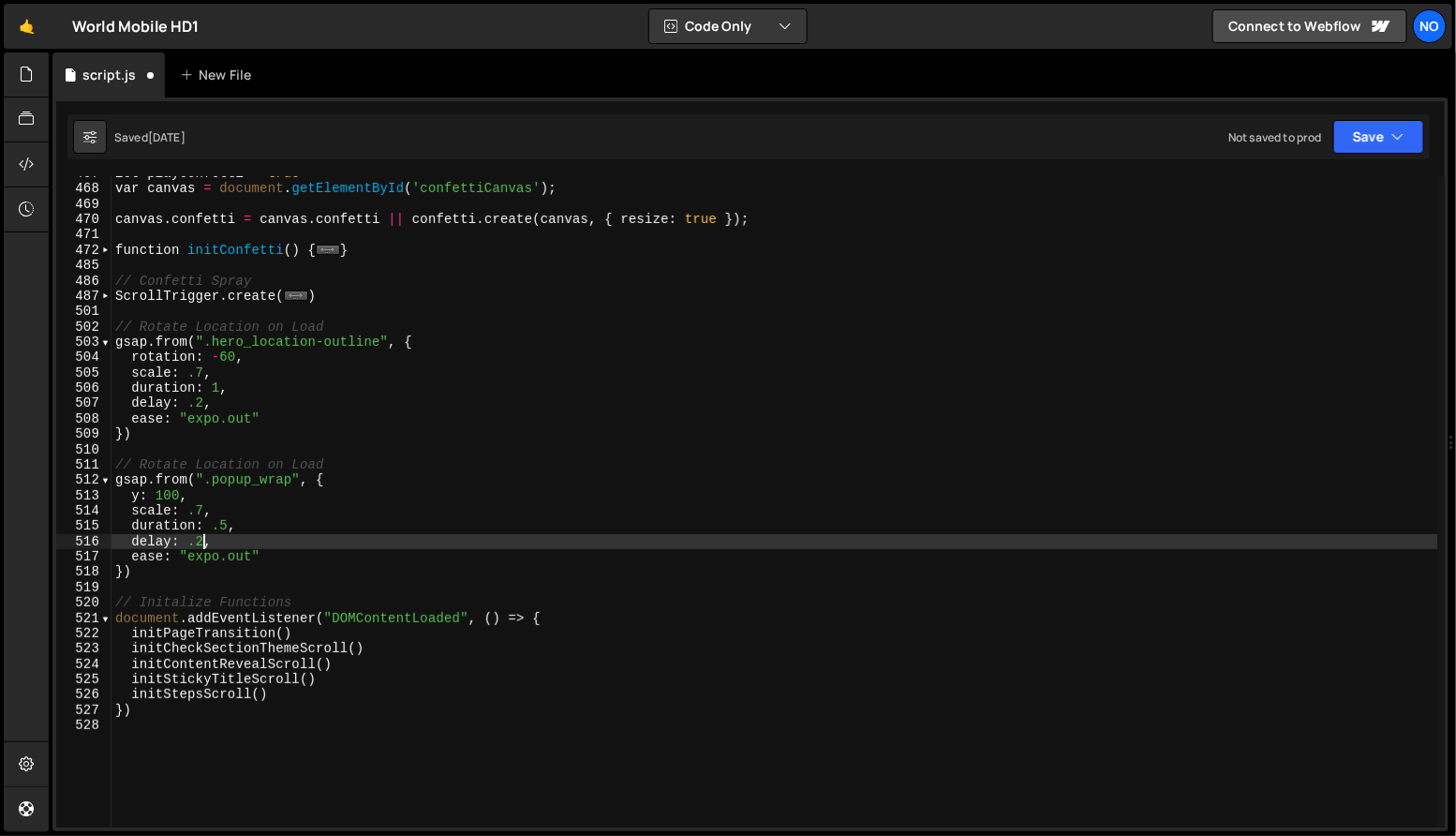
click at [202, 542] on div "let playConfetti = true var canvas = document . getElementById ( 'confettiCanva…" at bounding box center [775, 508] width 1327 height 683
click at [334, 534] on div "let playConfetti = true var canvas = document . getElementById ( 'confettiCanva…" at bounding box center [775, 508] width 1327 height 683
click at [329, 557] on div "let playConfetti = true var canvas = document . getElementById ( 'confettiCanva…" at bounding box center [775, 508] width 1327 height 683
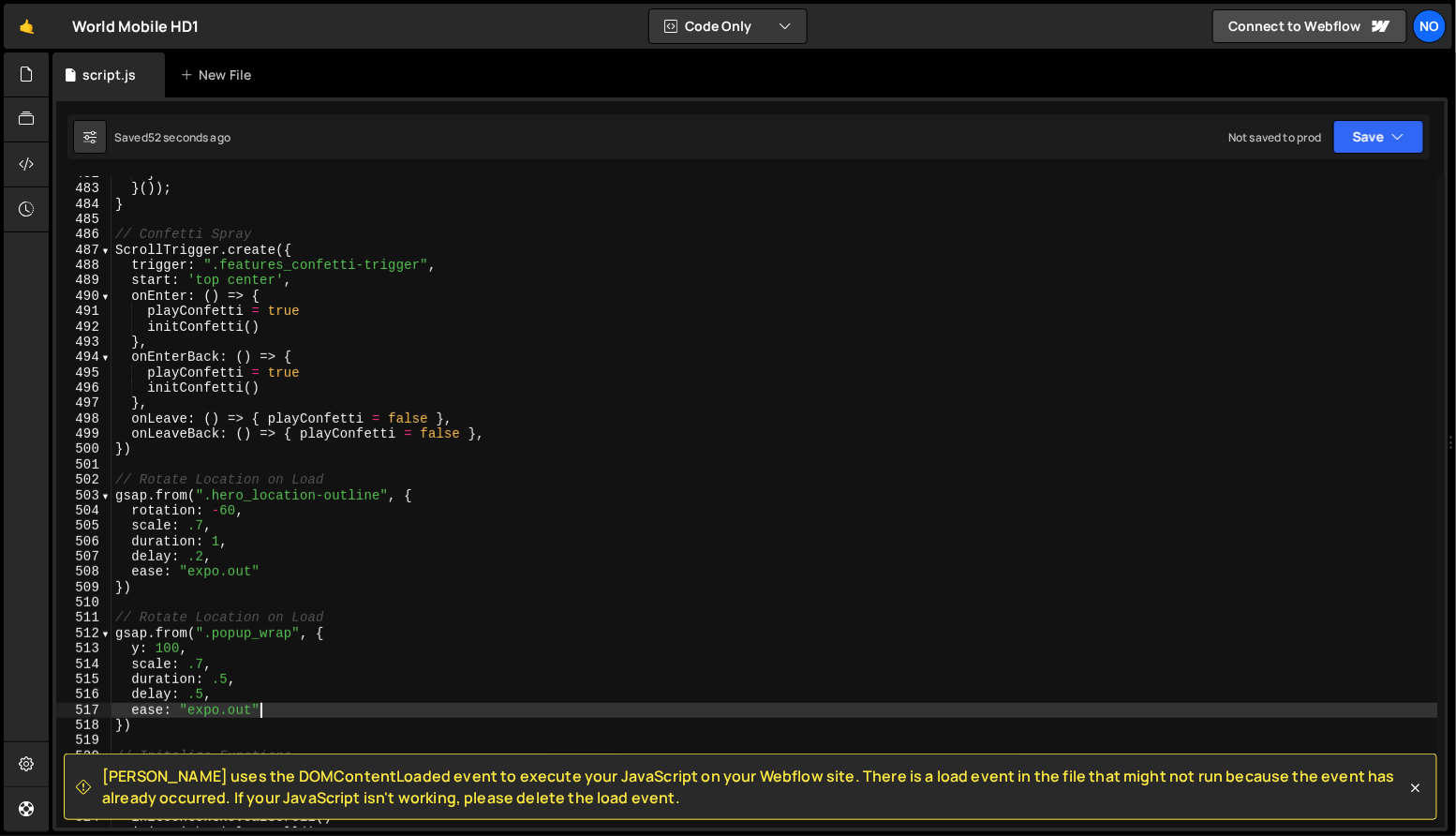
scroll to position [7476, 0]
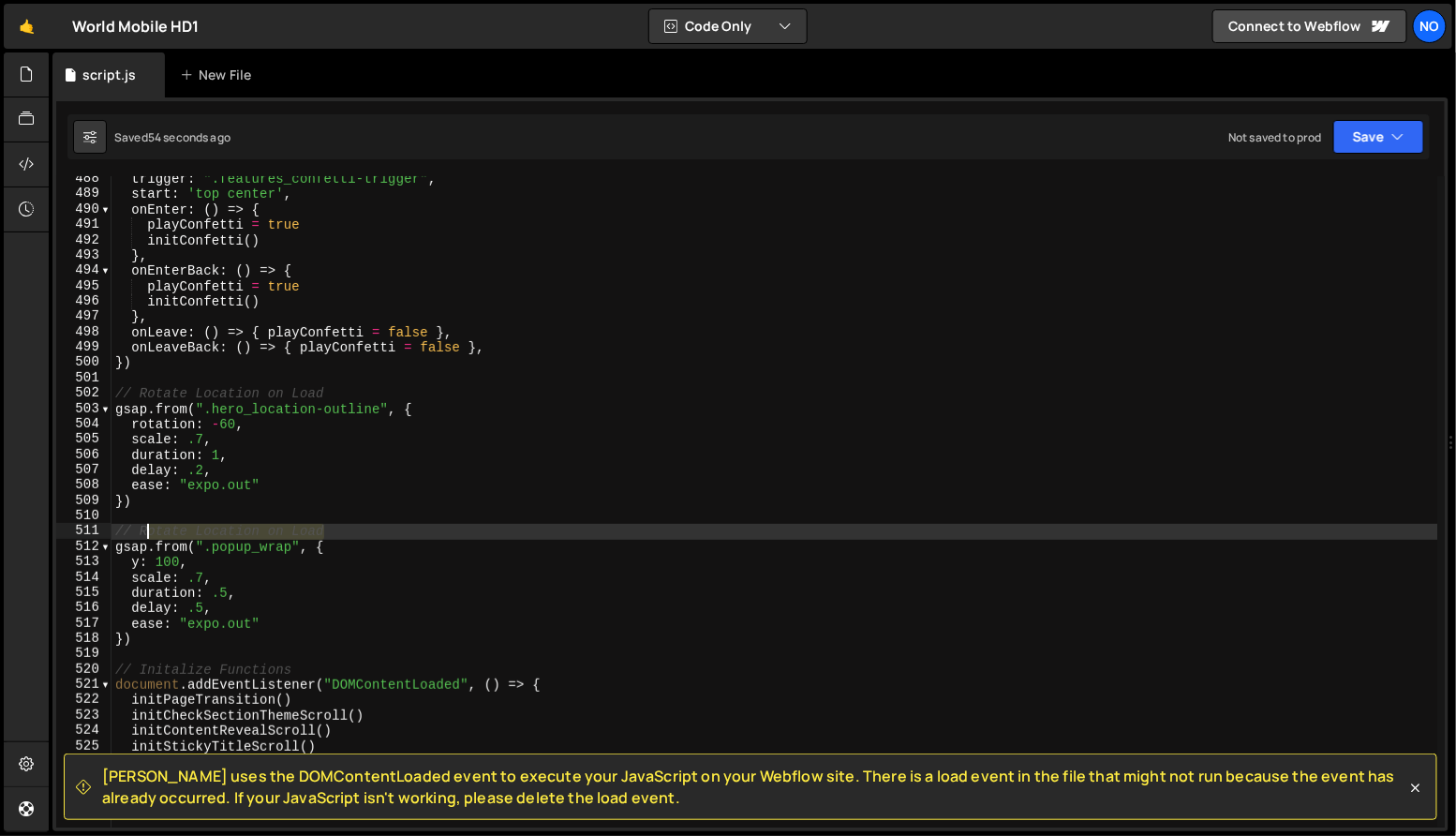
drag, startPoint x: 328, startPoint y: 535, endPoint x: 138, endPoint y: 537, distance: 190.0
click at [138, 537] on div "trigger : ".features_confetti-trigger" , start : 'top center' , onEnter : ( ) =…" at bounding box center [775, 514] width 1327 height 683
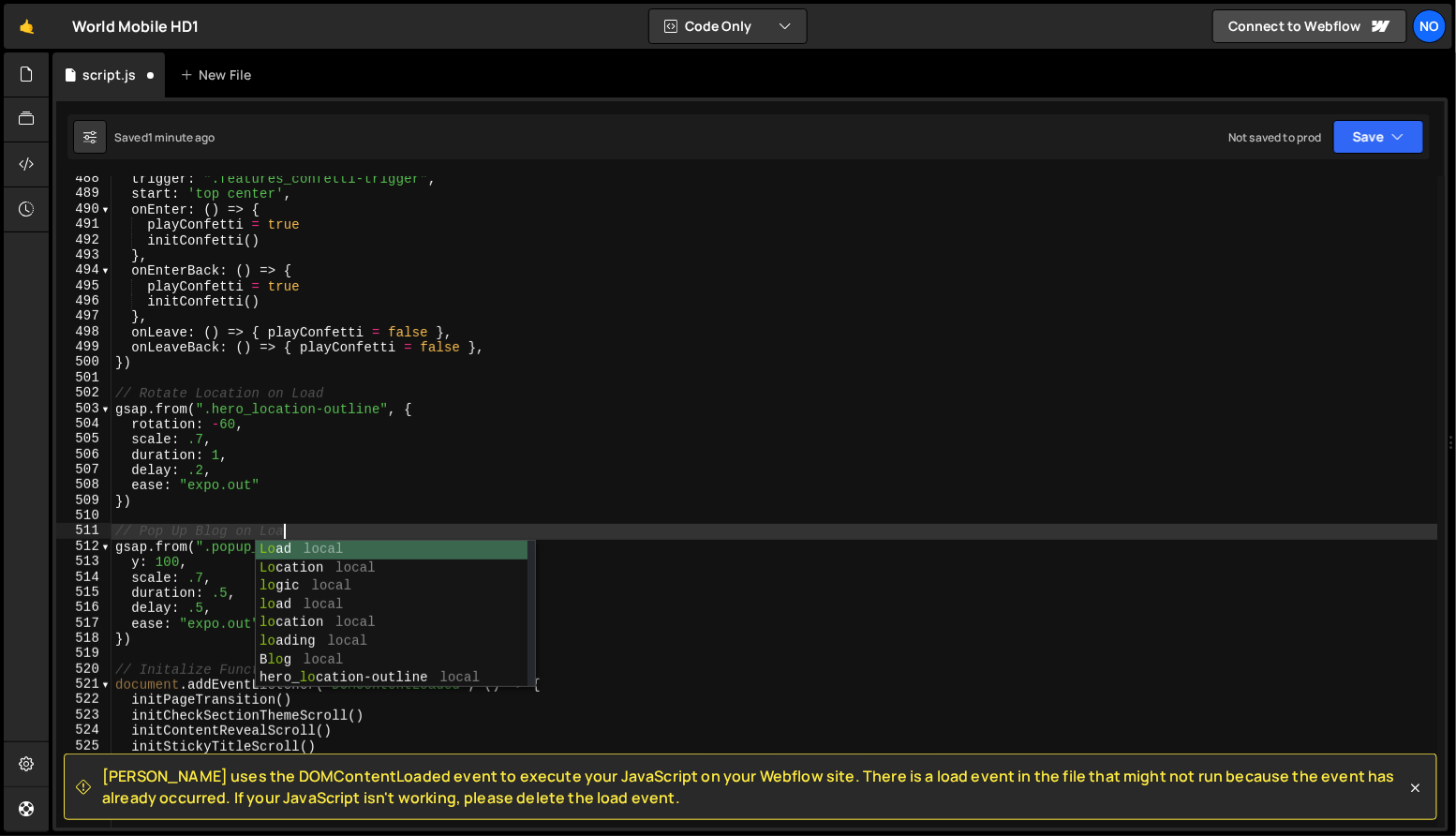
scroll to position [0, 12]
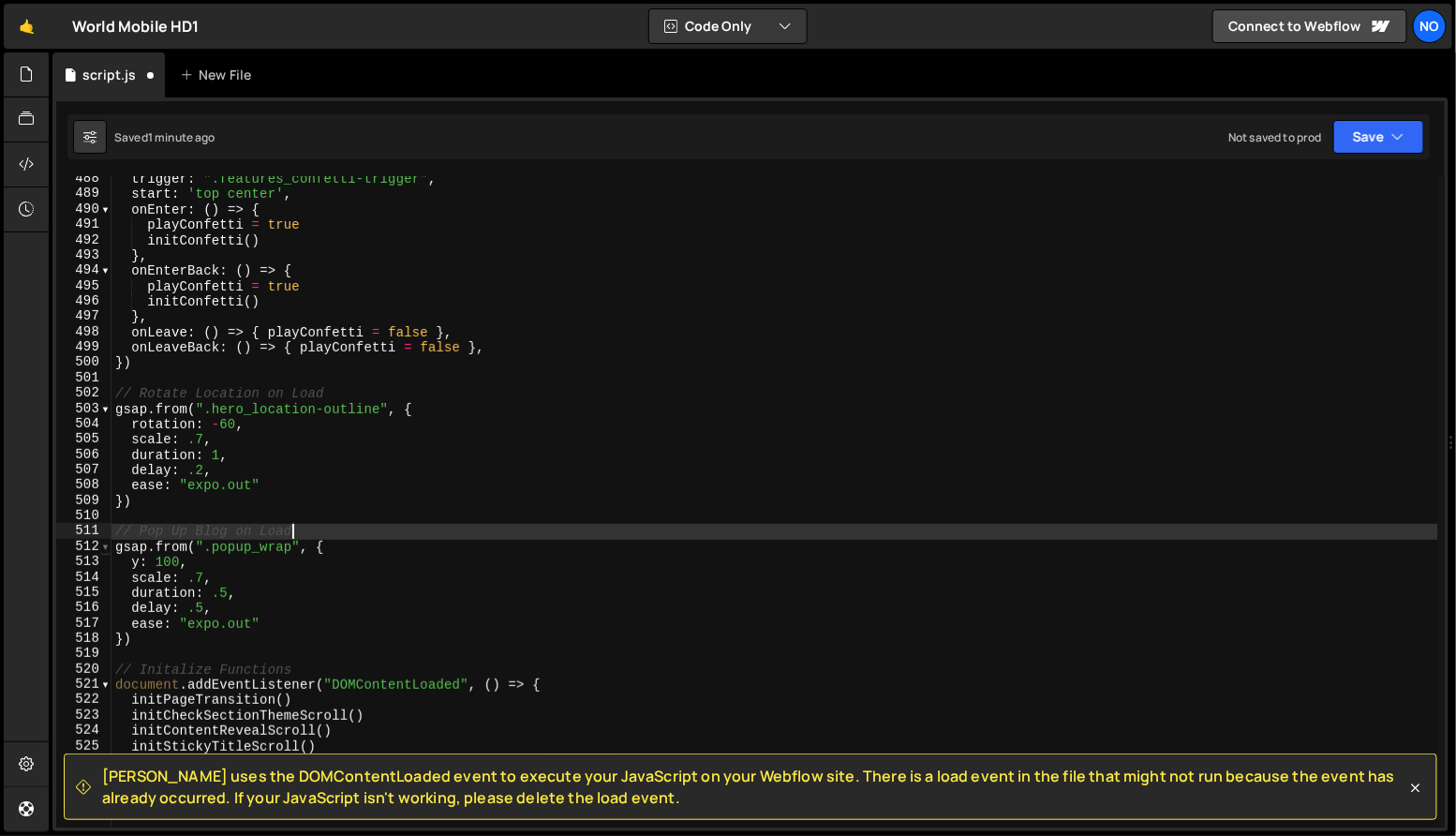
click at [103, 540] on span at bounding box center [105, 546] width 11 height 15
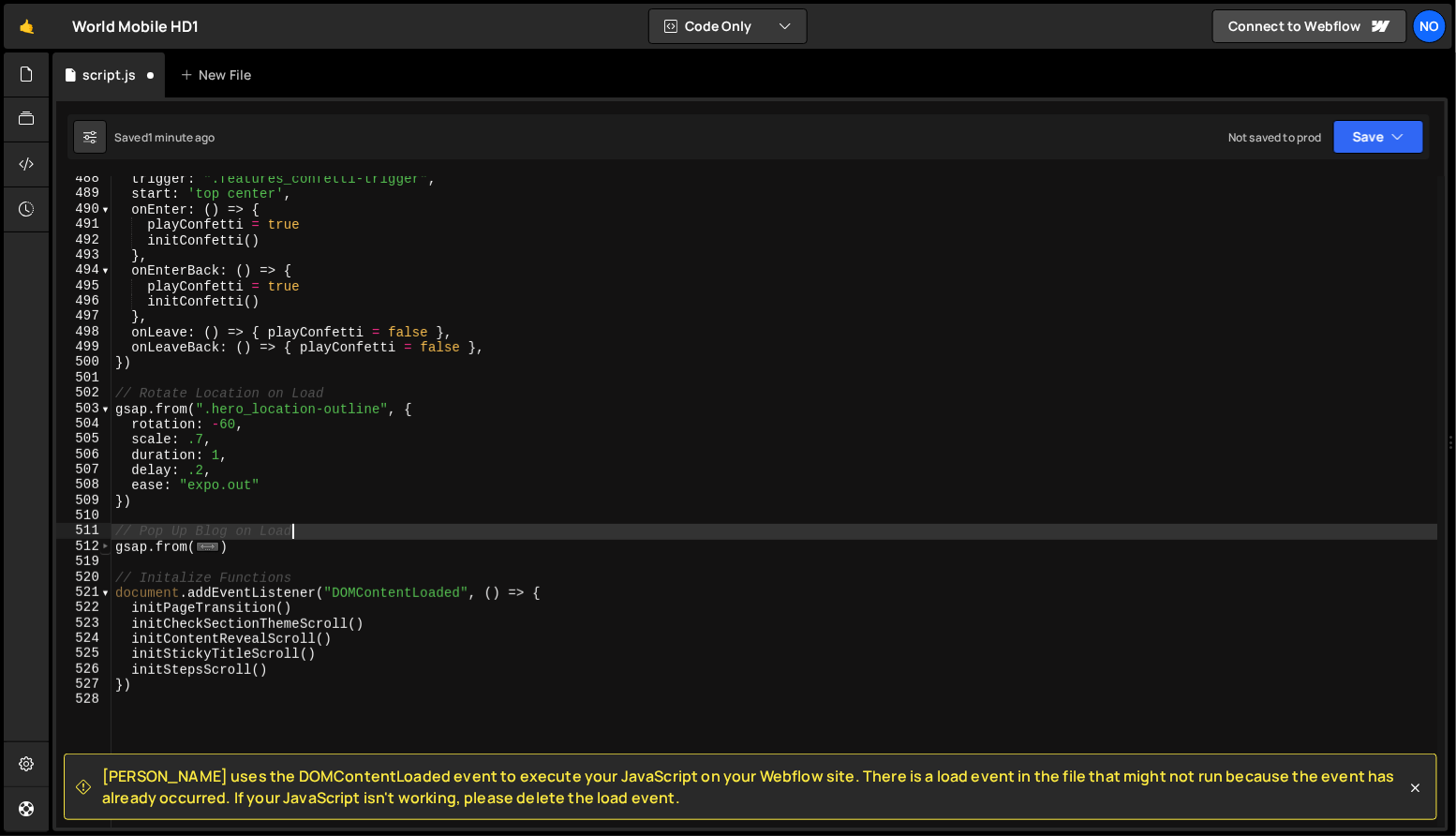
click at [102, 550] on span at bounding box center [105, 546] width 11 height 15
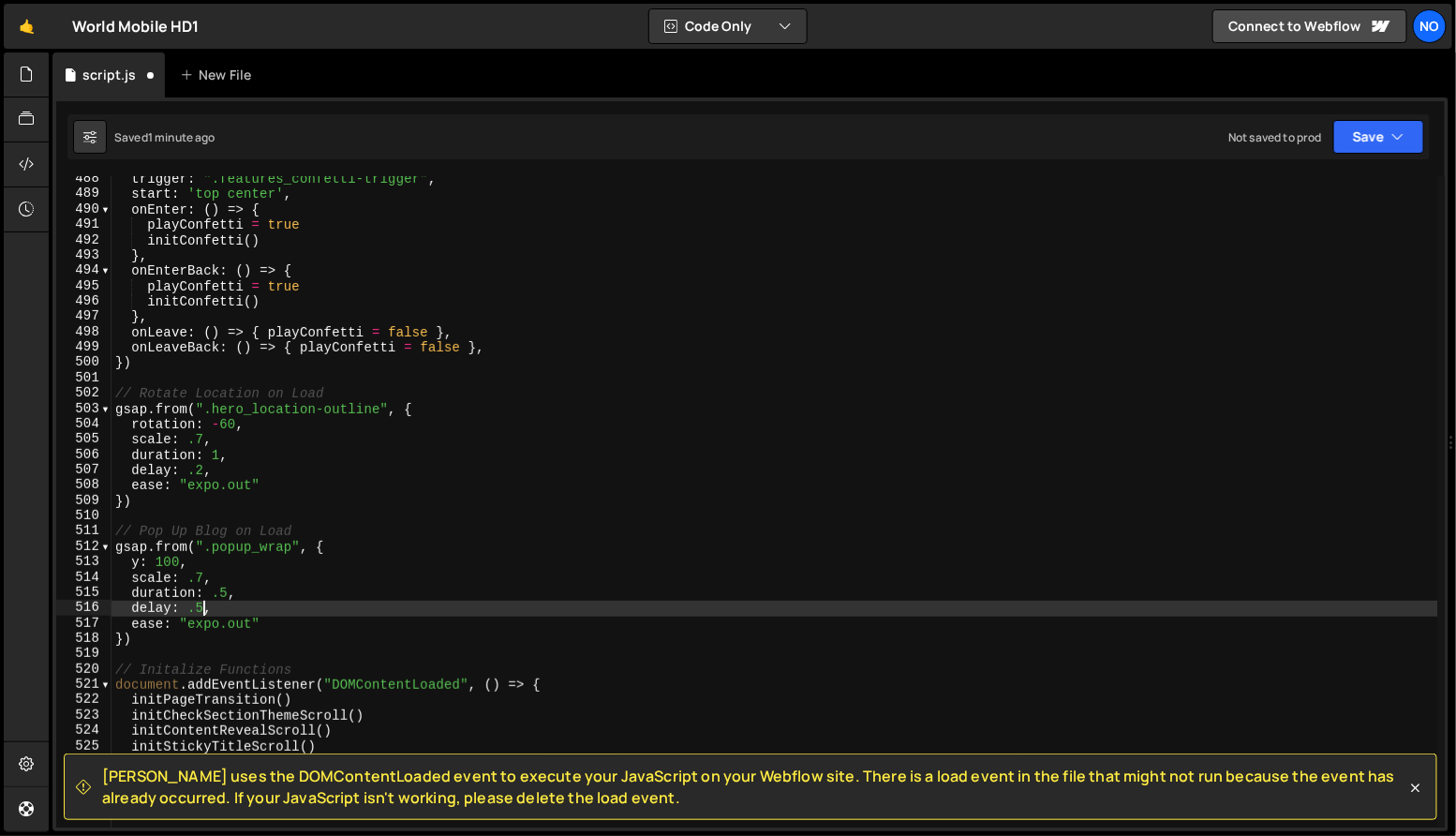
click at [202, 607] on div "trigger : ".features_confetti-trigger" , start : 'top center' , onEnter : ( ) =…" at bounding box center [775, 514] width 1327 height 683
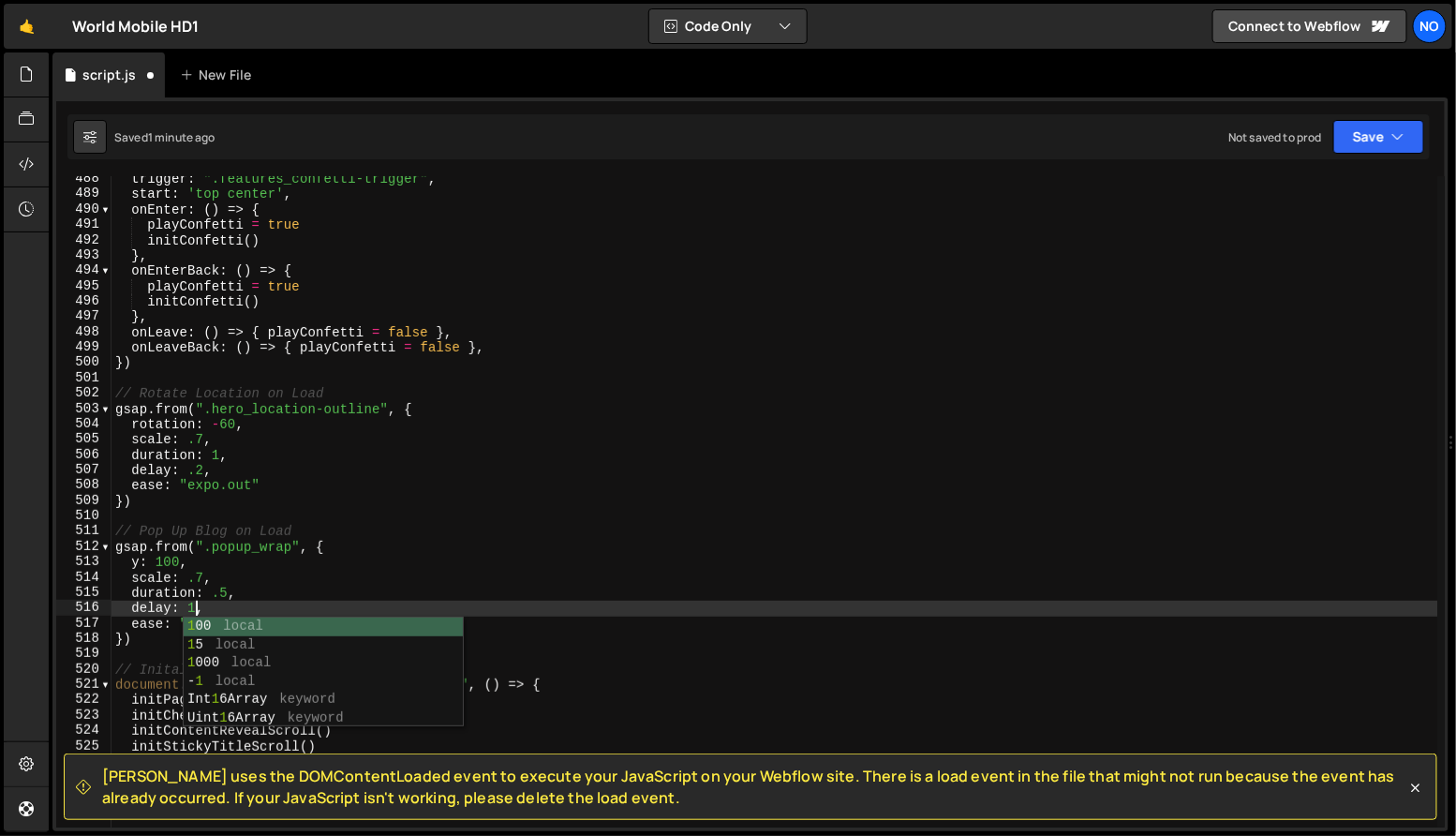
scroll to position [0, 5]
click at [300, 600] on div "trigger : ".features_confetti-trigger" , start : 'top center' , onEnter : ( ) =…" at bounding box center [775, 514] width 1327 height 683
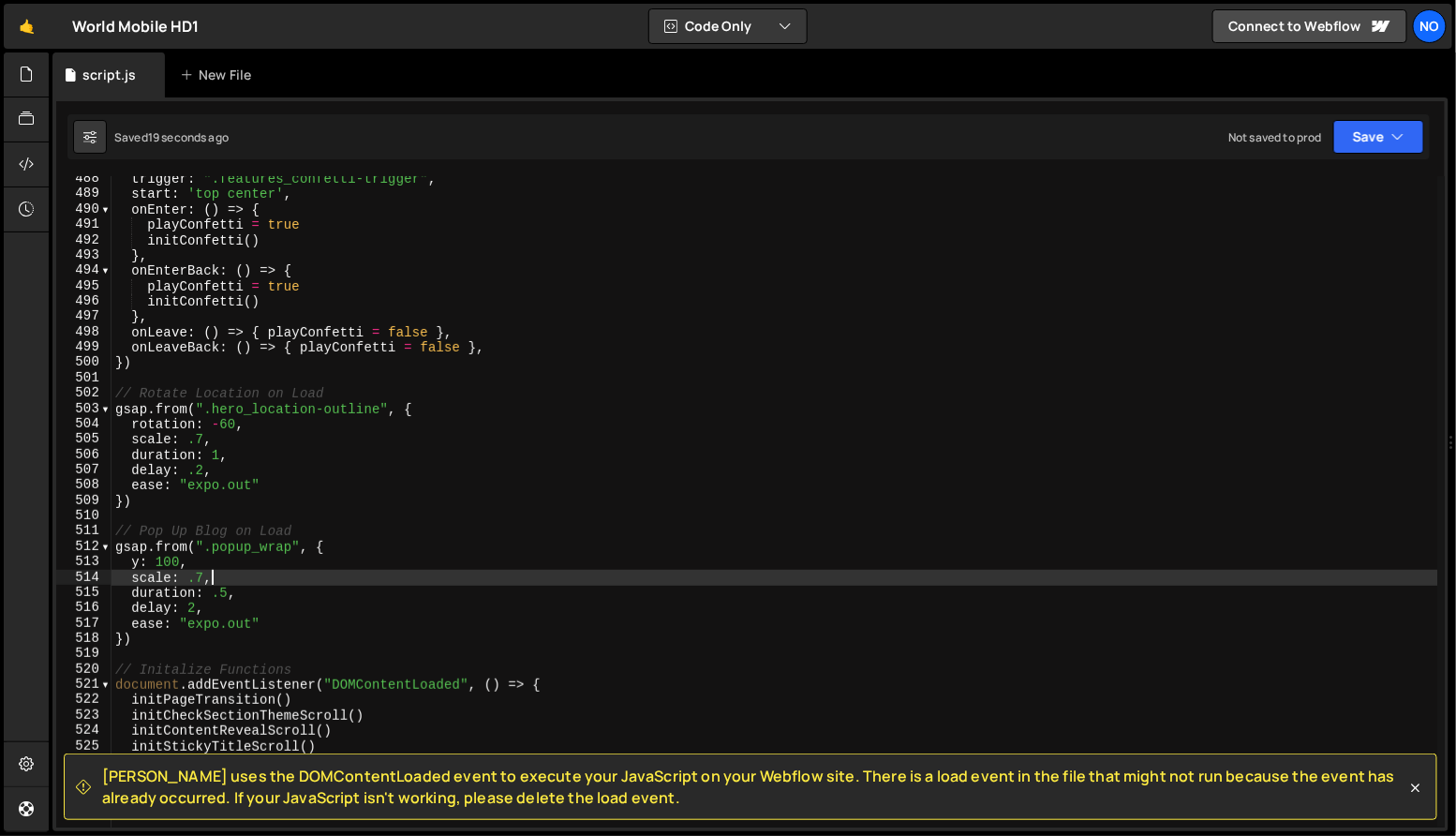
click at [214, 571] on div "trigger : ".features_confetti-trigger" , start : 'top center' , onEnter : ( ) =…" at bounding box center [775, 514] width 1327 height 683
type textarea "scale: .7,"
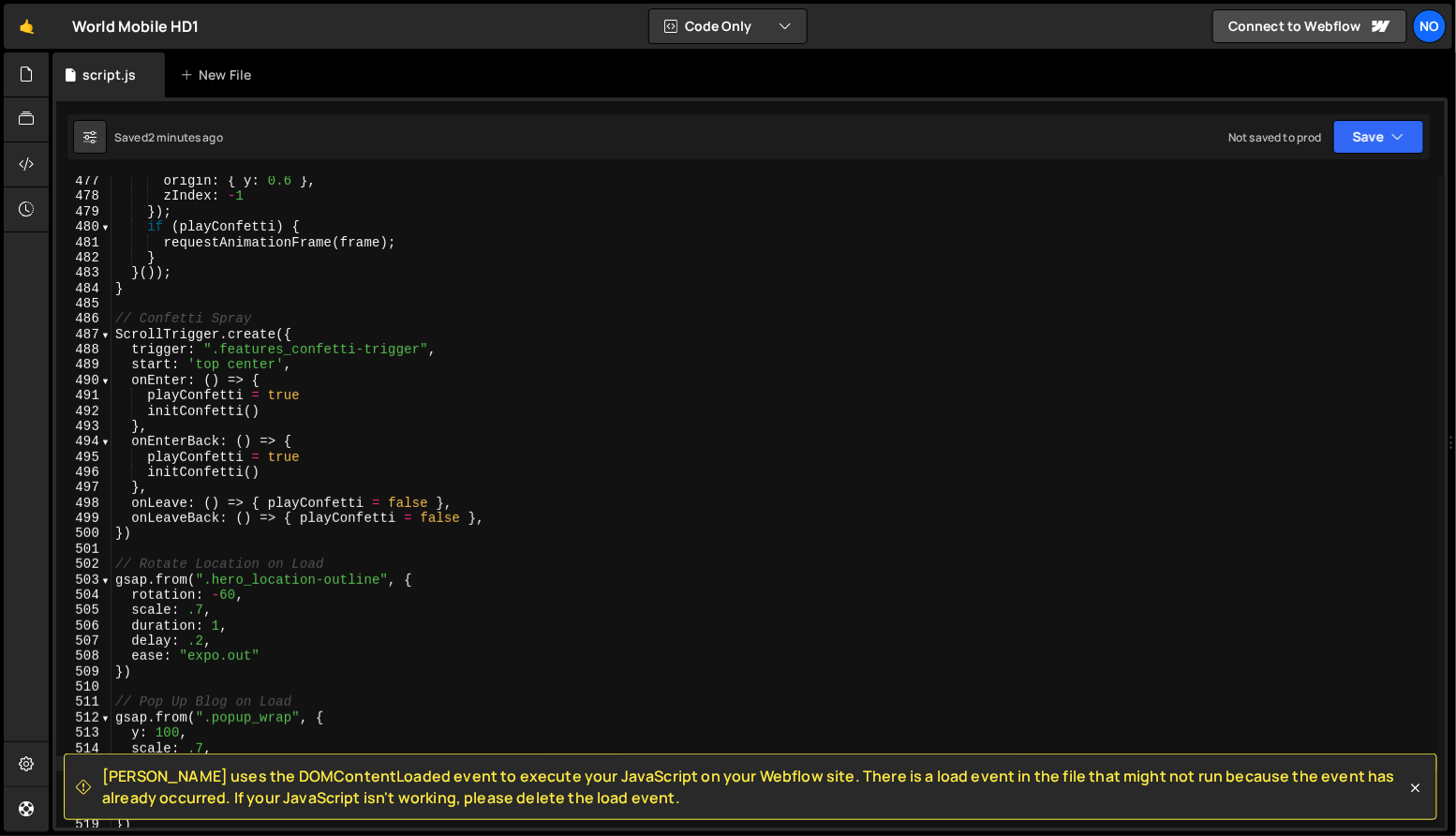
scroll to position [7305, 0]
click at [298, 367] on div "origin : { y : 0.6 } , zIndex : - 1 }) ; if ( playConfetti ) { requestAnimation…" at bounding box center [775, 516] width 1327 height 683
type textarea "start: 'top center',"
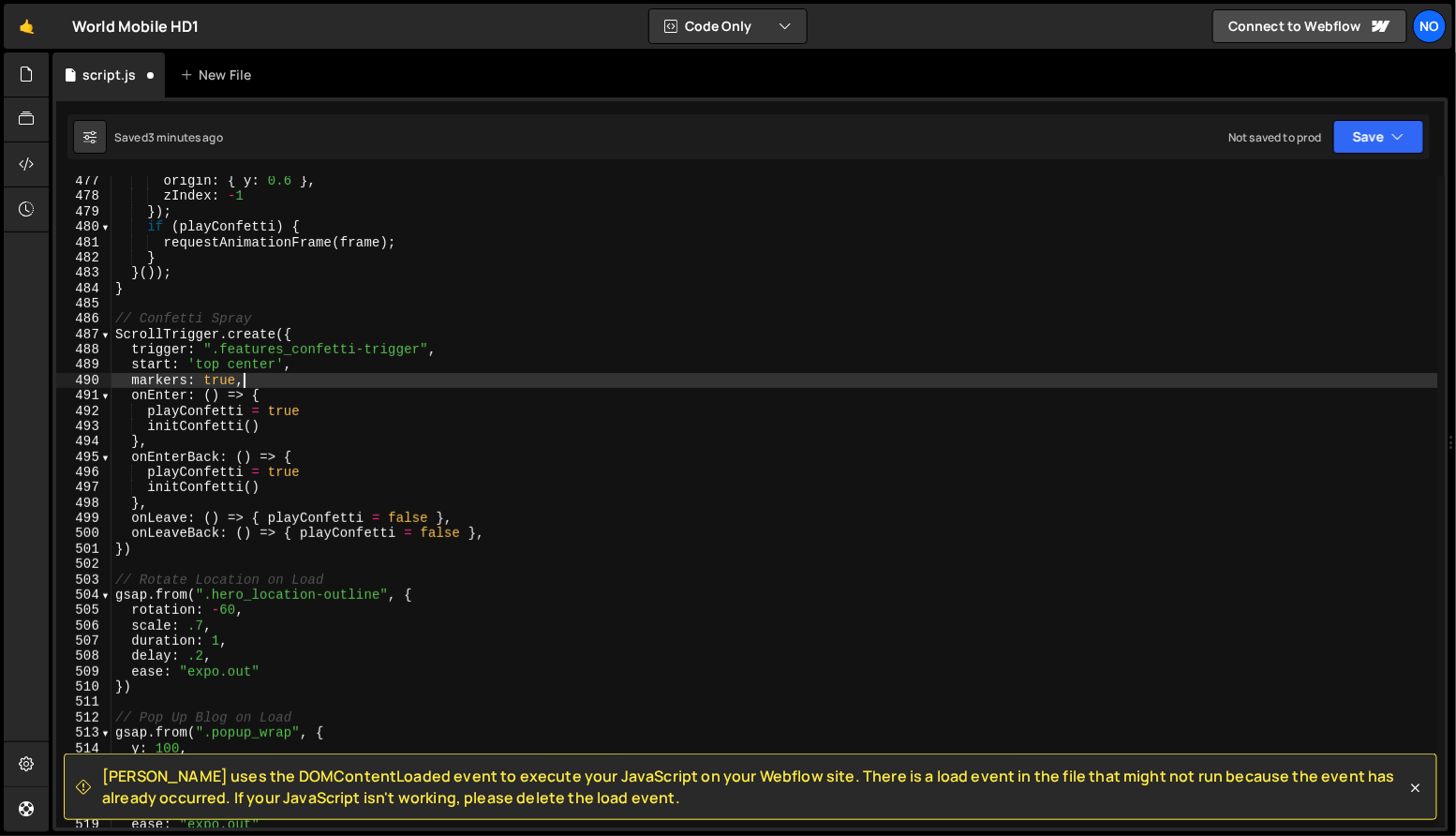
scroll to position [0, 8]
click at [257, 360] on div "origin : { y : 0.6 } , zIndex : - 1 }) ; if ( playConfetti ) { requestAnimation…" at bounding box center [775, 516] width 1327 height 683
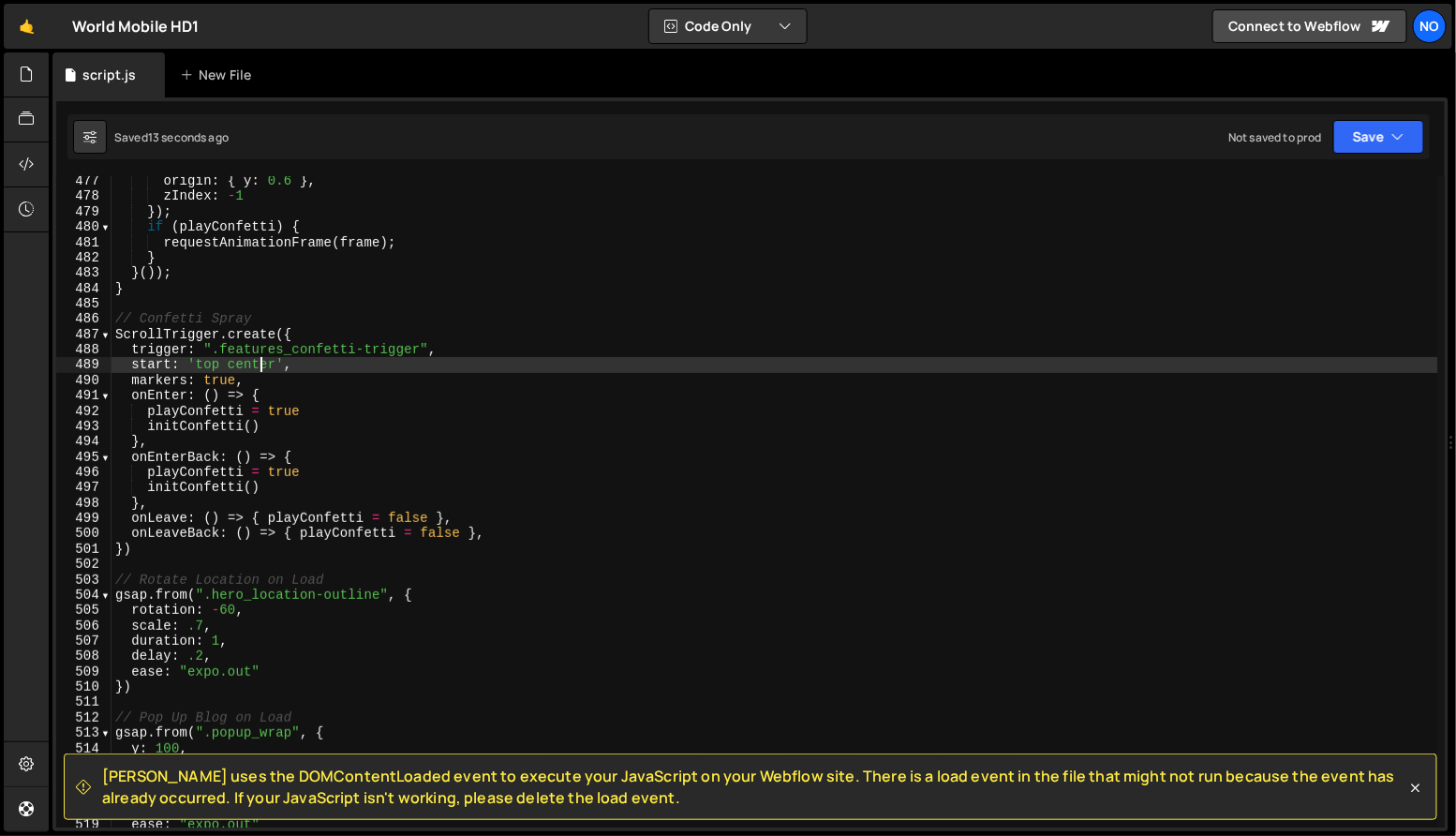
click at [257, 360] on div "origin : { y : 0.6 } , zIndex : - 1 }) ; if ( playConfetti ) { requestAnimation…" at bounding box center [775, 516] width 1327 height 683
click at [236, 366] on div "origin : { y : 0.6 } , zIndex : - 1 }) ; if ( playConfetti ) { requestAnimation…" at bounding box center [775, 516] width 1327 height 683
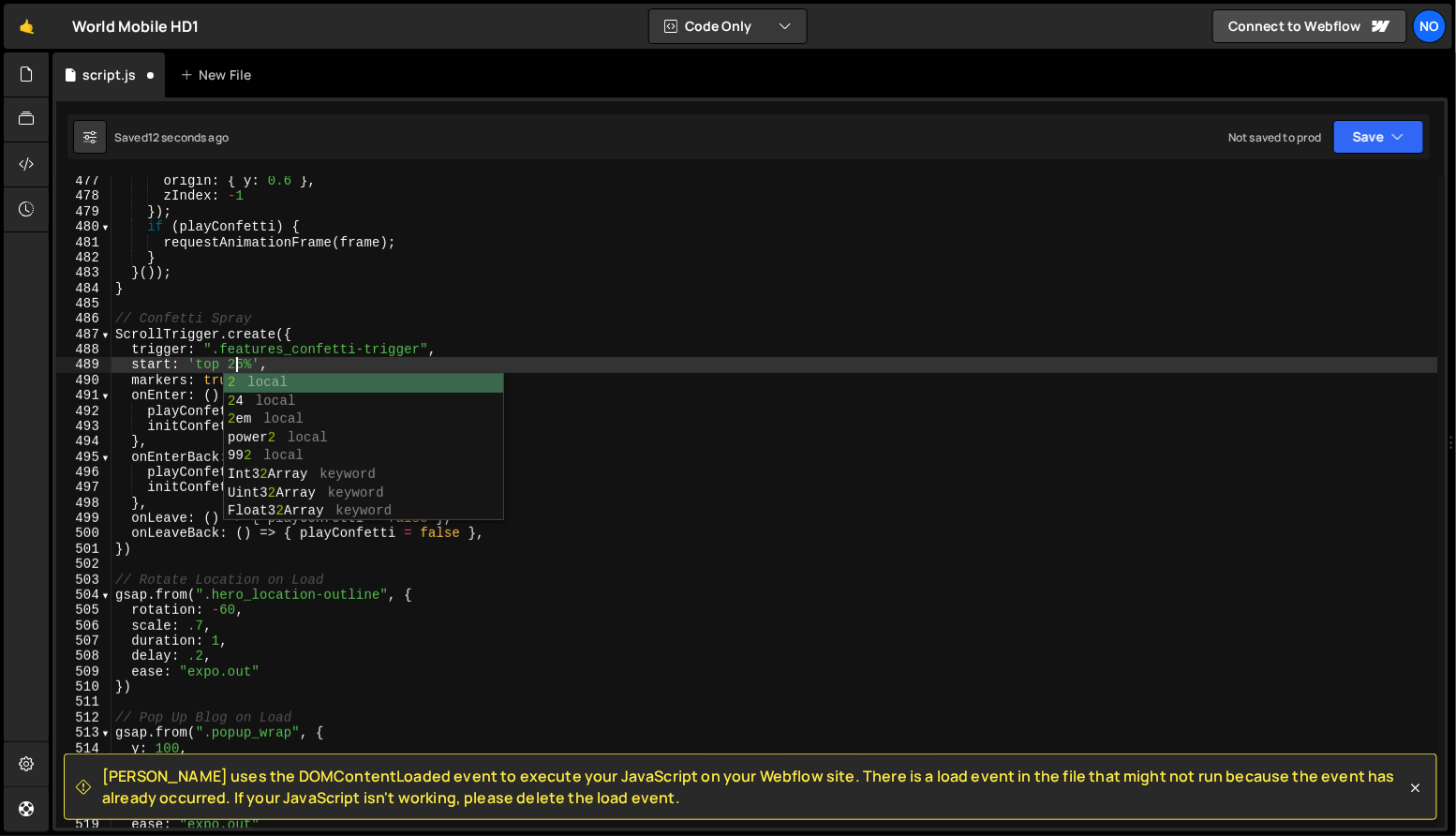
scroll to position [0, 9]
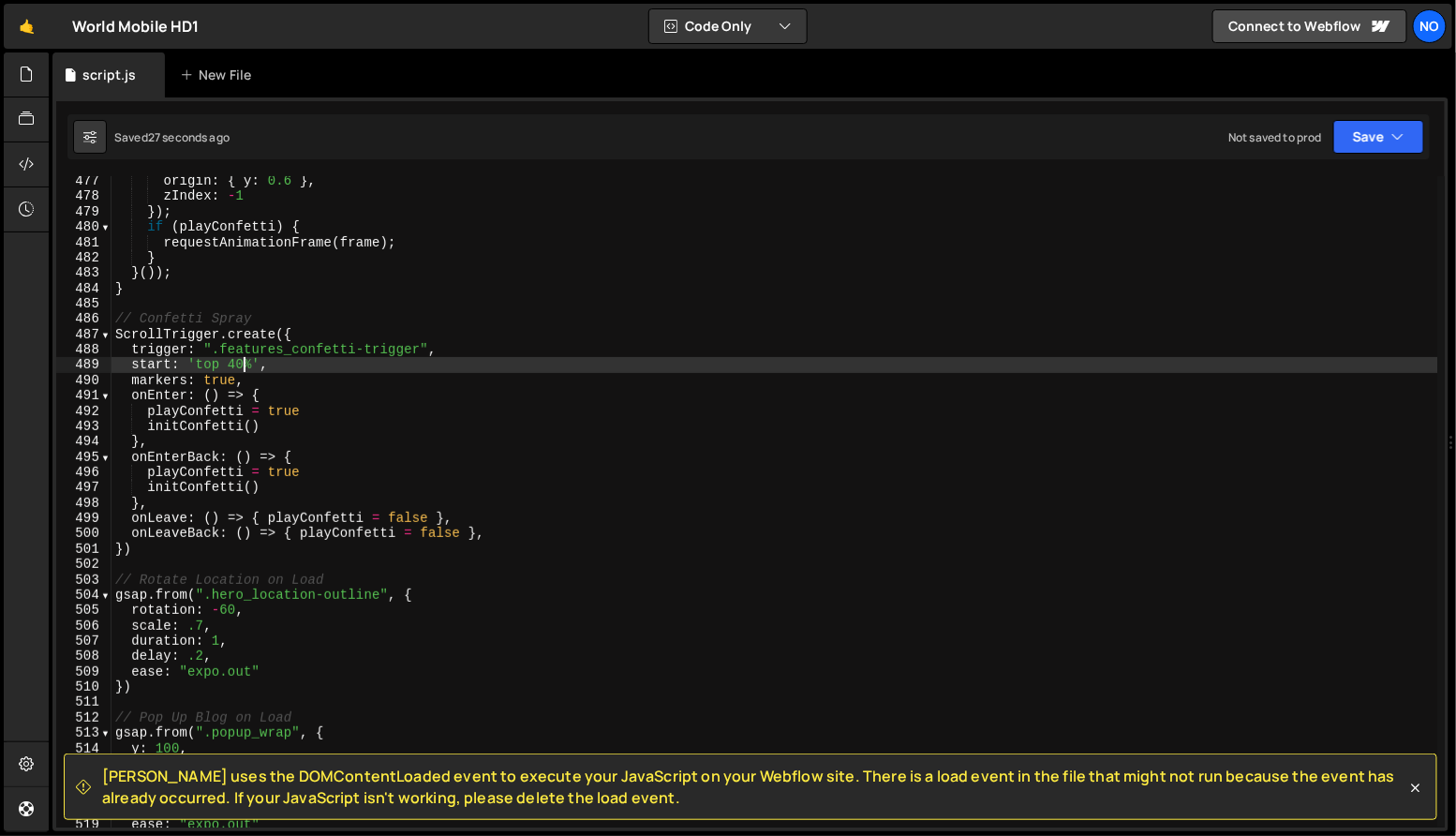
click at [308, 376] on div "origin : { y : 0.6 } , zIndex : - 1 }) ; if ( playConfetti ) { requestAnimation…" at bounding box center [775, 516] width 1327 height 683
type textarea "markers: true,"
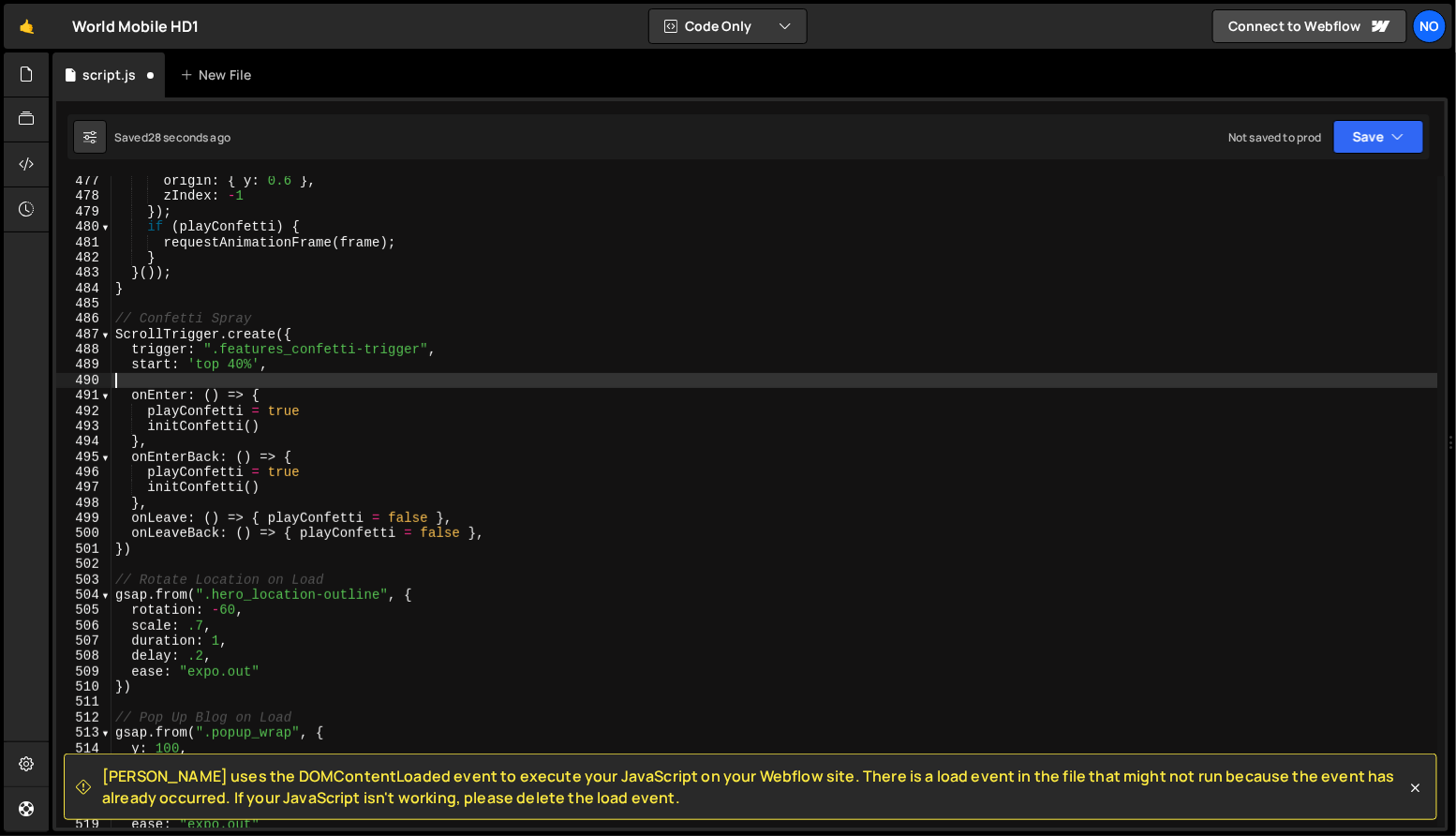
scroll to position [0, 0]
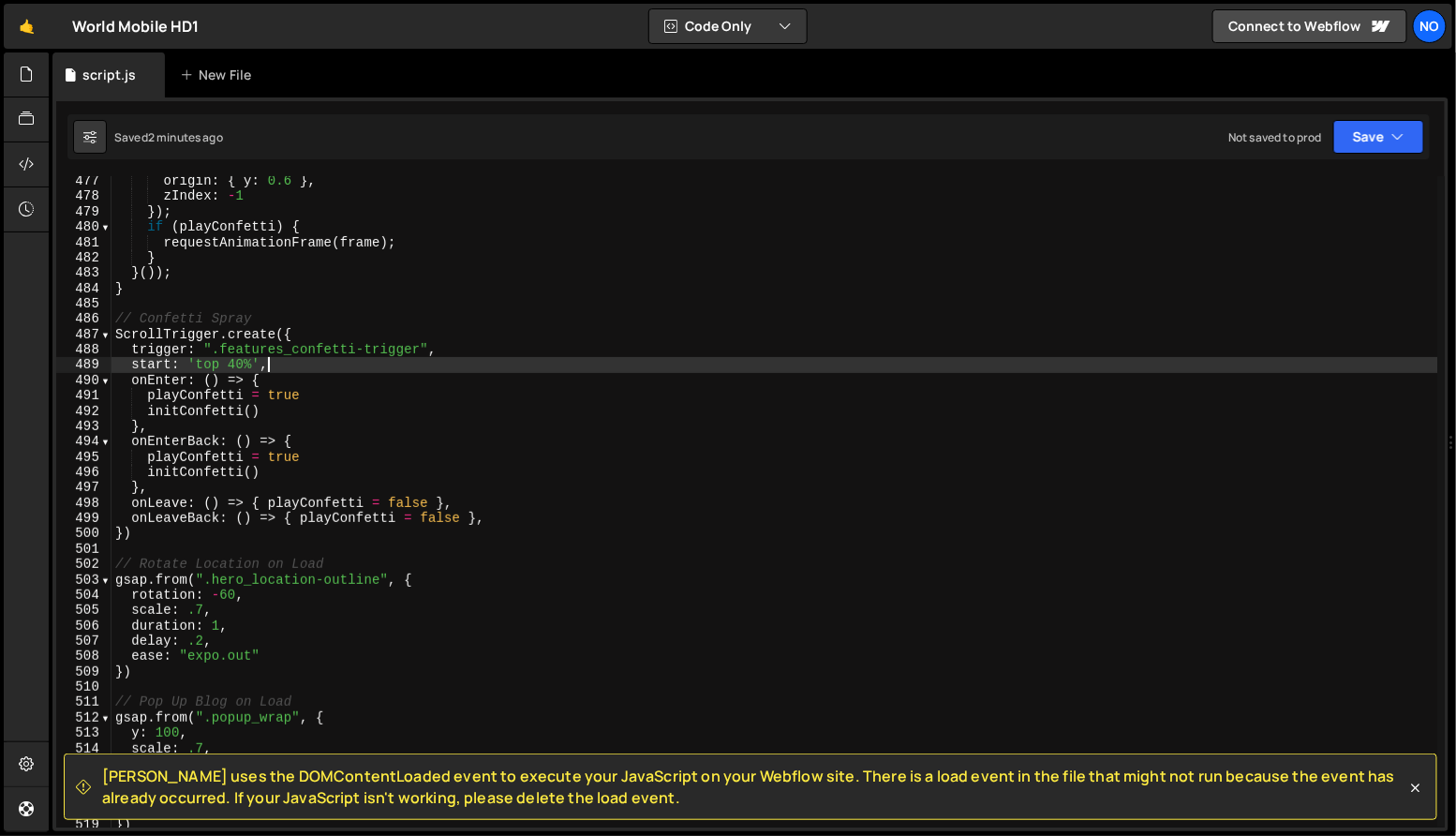
click at [336, 364] on div "origin : { y : 0.6 } , zIndex : - 1 }) ; if ( playConfetti ) { requestAnimation…" at bounding box center [775, 516] width 1327 height 683
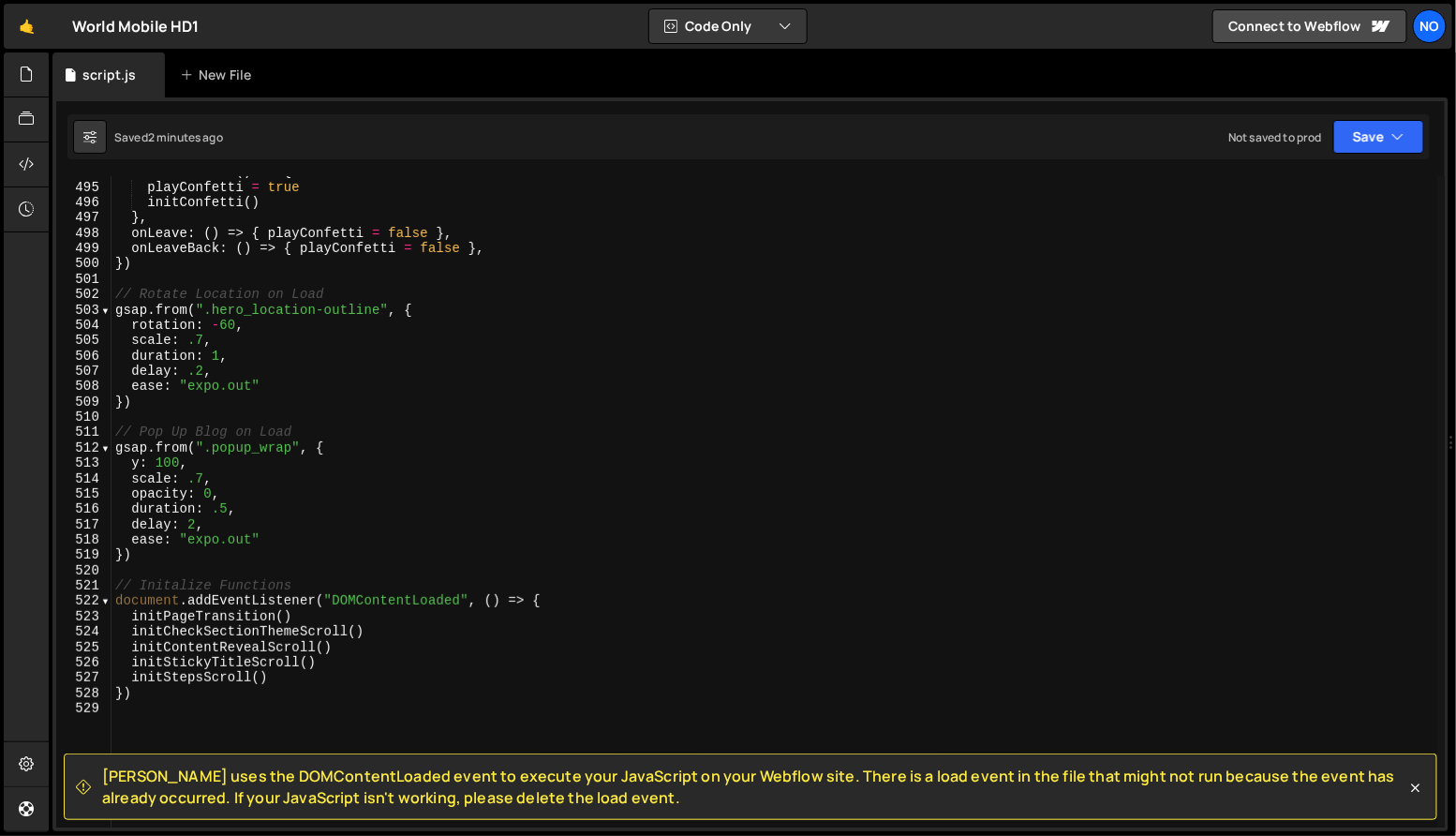
scroll to position [7575, 0]
click at [375, 444] on div "onEnterBack : ( ) => { playConfetti = true initConfetti ( ) } , onLeave : ( ) =…" at bounding box center [775, 505] width 1327 height 683
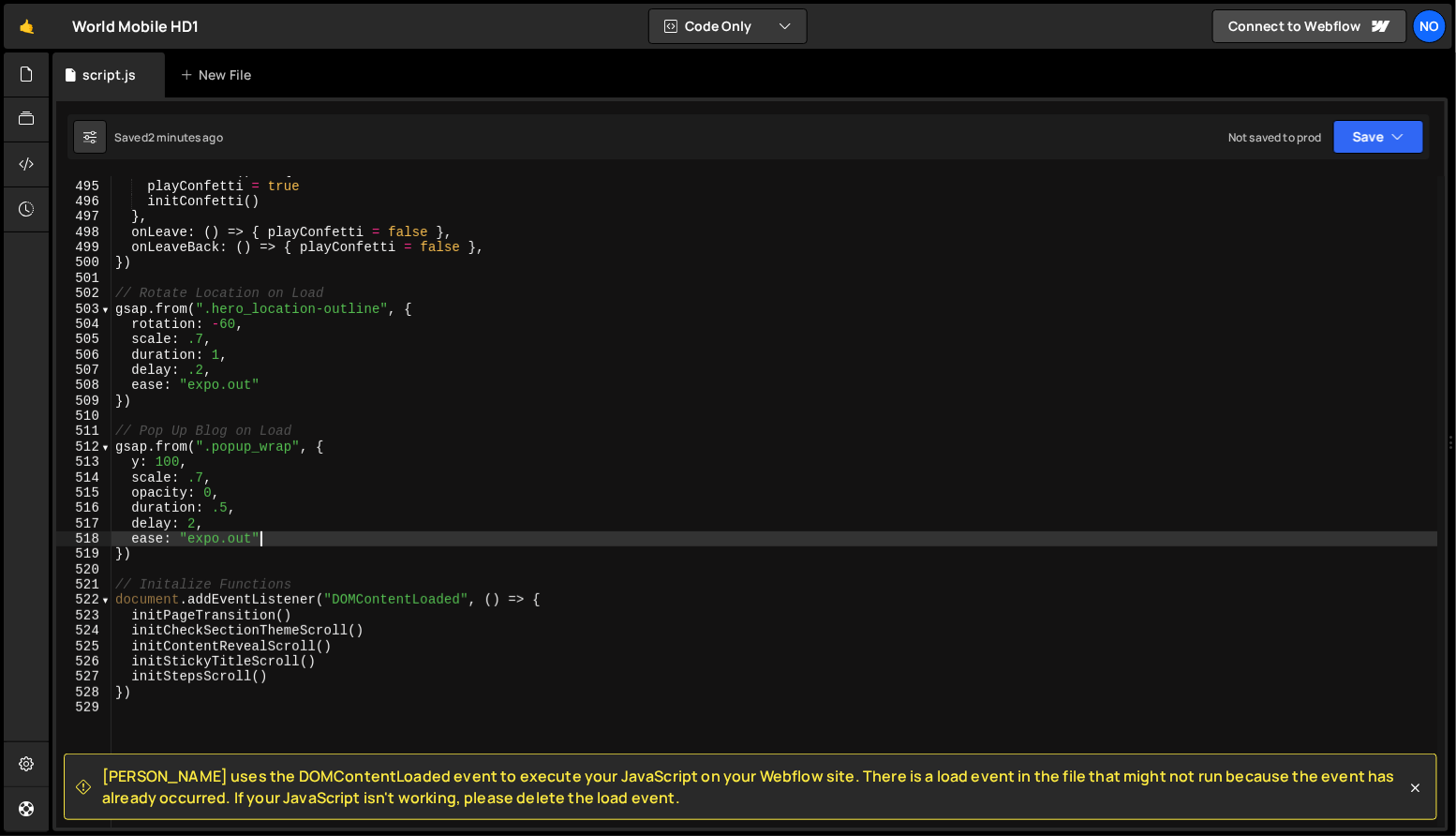
click at [283, 537] on div "onEnterBack : ( ) => { playConfetti = true initConfetti ( ) } , onLeave : ( ) =…" at bounding box center [775, 505] width 1327 height 683
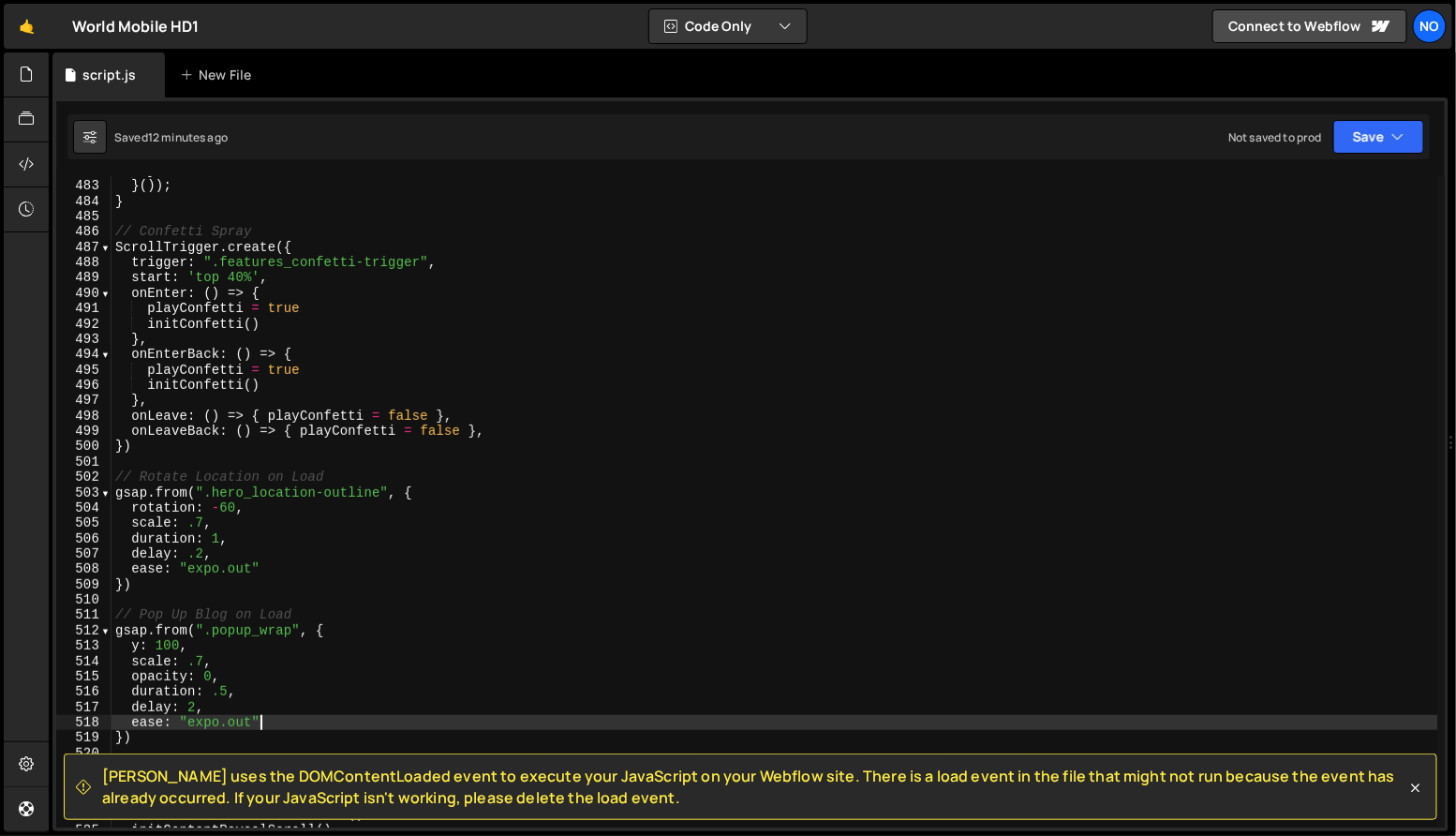
scroll to position [7382, 0]
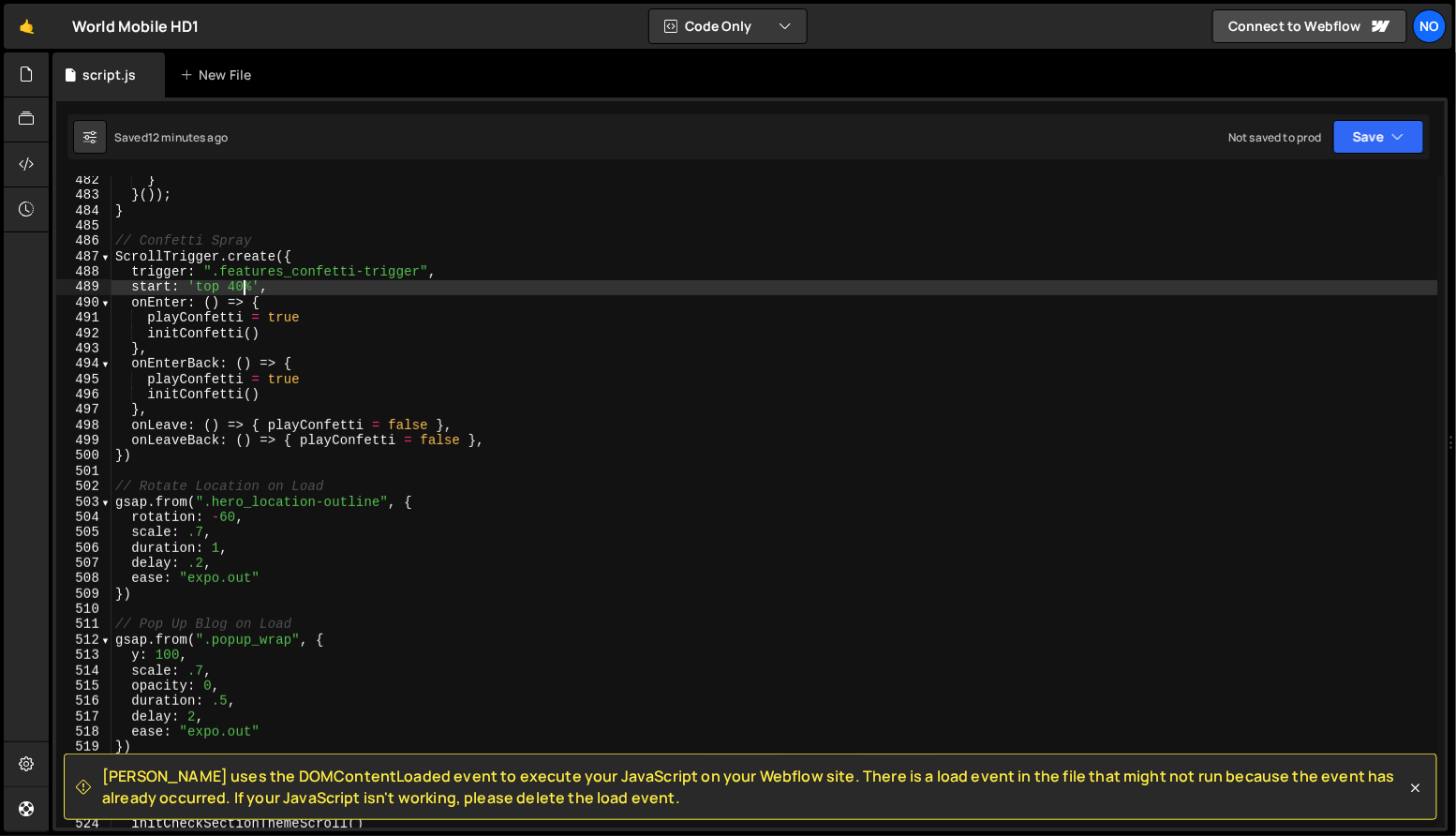
click at [244, 284] on div "} } ( )) ; } // Confetti Spray ScrollTrigger . create ({ trigger : ".features_c…" at bounding box center [775, 515] width 1327 height 683
click at [754, 281] on div "} } ( )) ; } // Confetti Spray ScrollTrigger . create ({ trigger : ".features_c…" at bounding box center [775, 515] width 1327 height 683
click at [252, 282] on div "} } ( )) ; } // Confetti Spray ScrollTrigger . create ({ trigger : ".features_c…" at bounding box center [775, 515] width 1327 height 683
click at [362, 332] on div "} } ( )) ; } // Confetti Spray ScrollTrigger . create ({ trigger : ".features_c…" at bounding box center [775, 515] width 1327 height 683
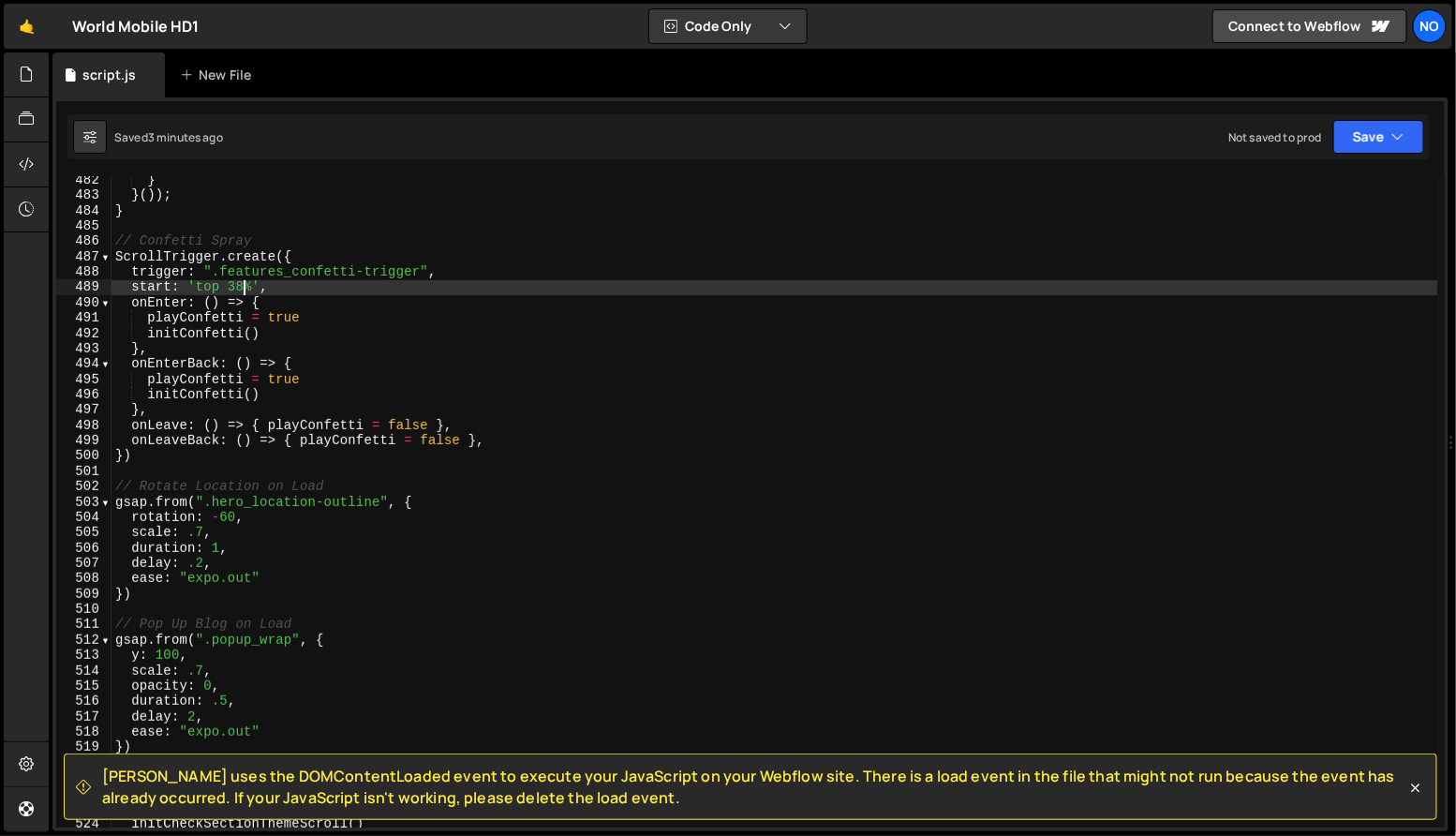
type textarea "initConfetti()"
